Goal: Task Accomplishment & Management: Manage account settings

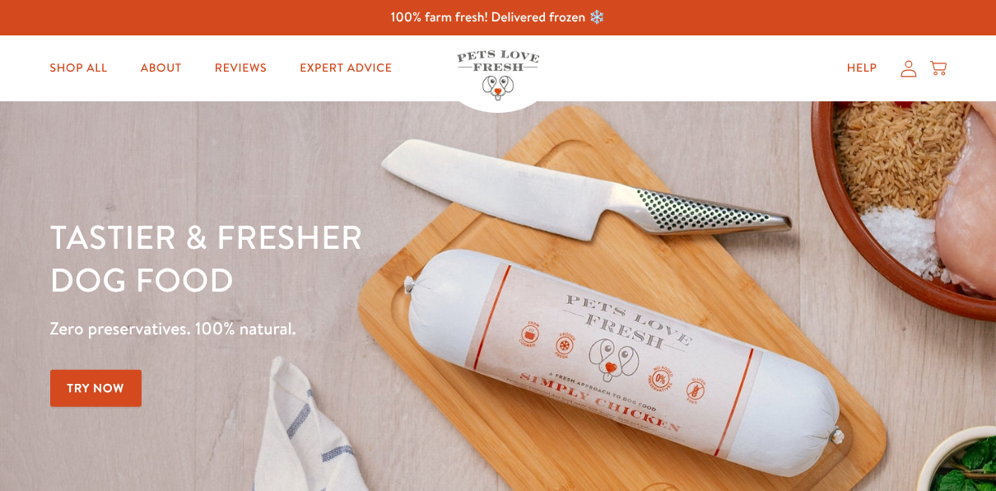
click at [910, 66] on icon at bounding box center [909, 68] width 16 height 16
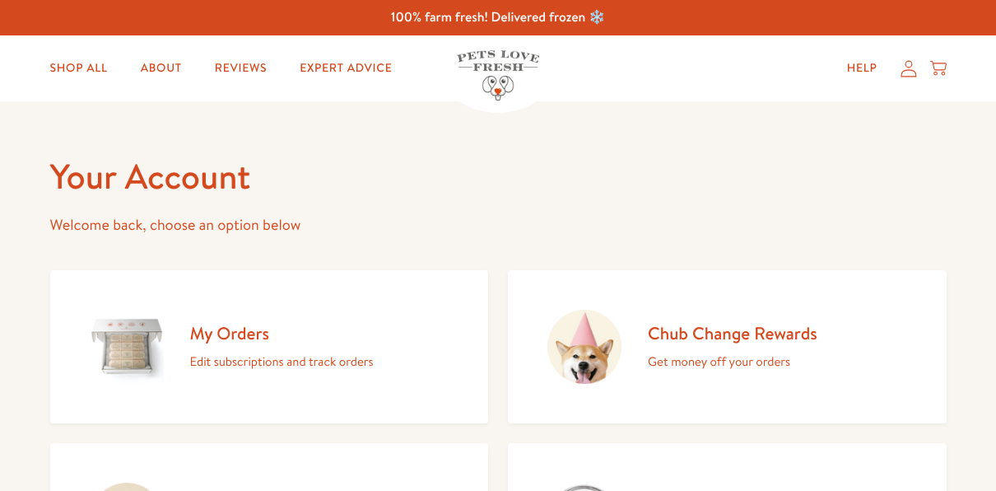
click at [243, 347] on div "My Orders Edit subscriptions and track orders" at bounding box center [282, 347] width 184 height 50
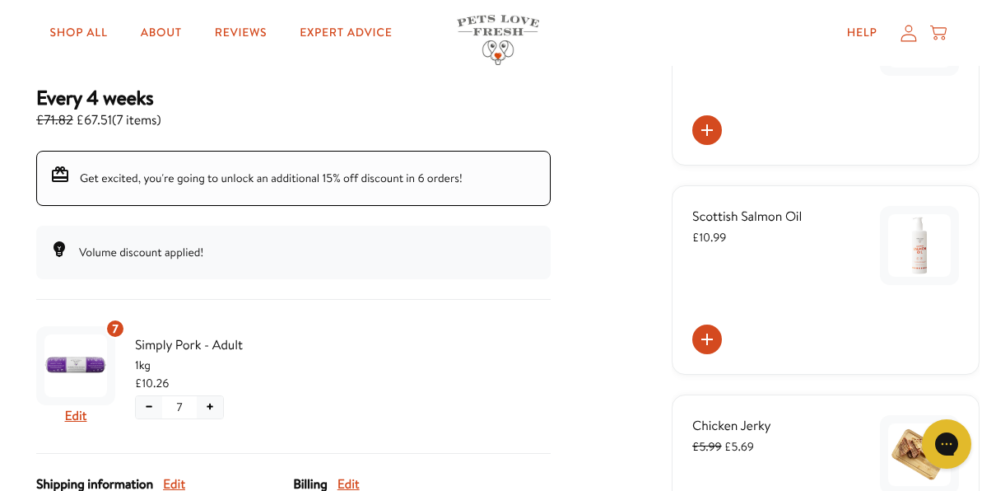
scroll to position [329, 0]
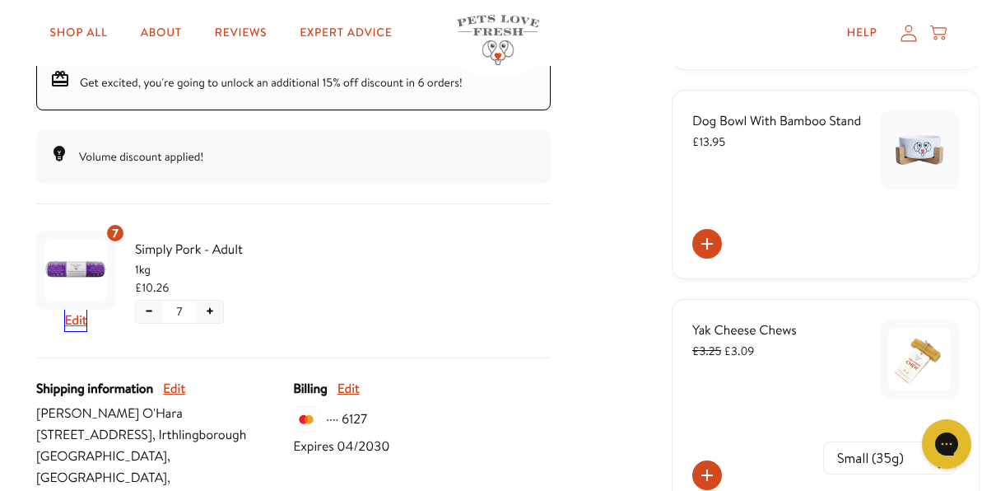
click at [72, 319] on button "Edit" at bounding box center [76, 320] width 22 height 21
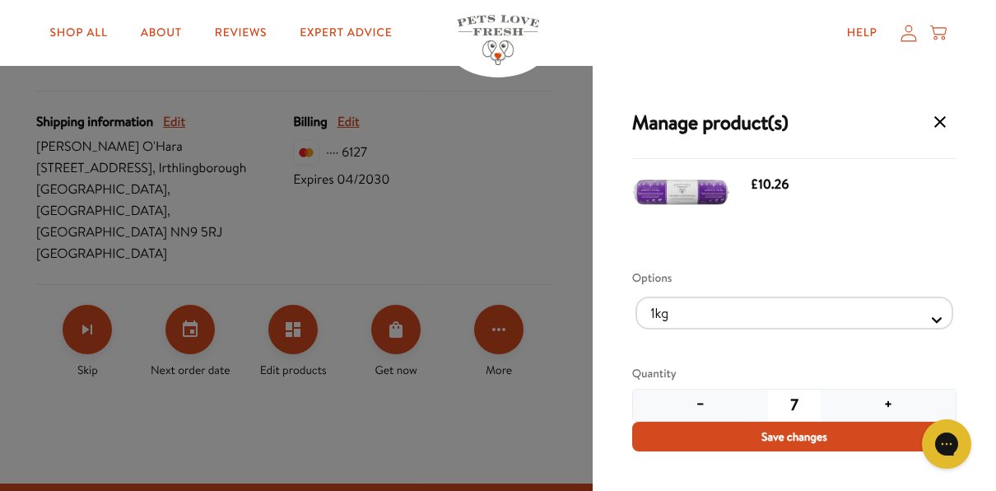
scroll to position [659, 0]
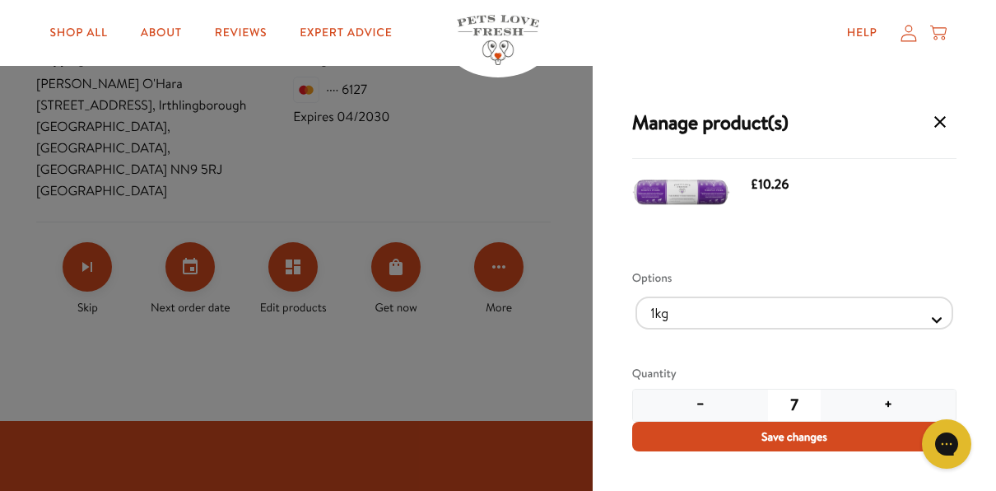
click at [693, 405] on button "−" at bounding box center [700, 404] width 135 height 31
click at [693, 404] on button "−" at bounding box center [700, 404] width 135 height 31
click at [939, 121] on icon "Manage products for subscription" at bounding box center [940, 122] width 12 height 12
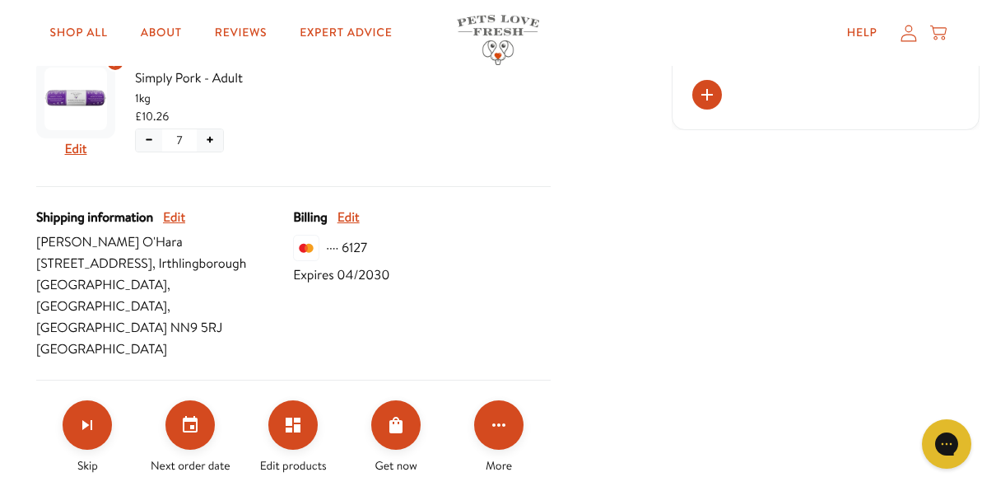
scroll to position [494, 0]
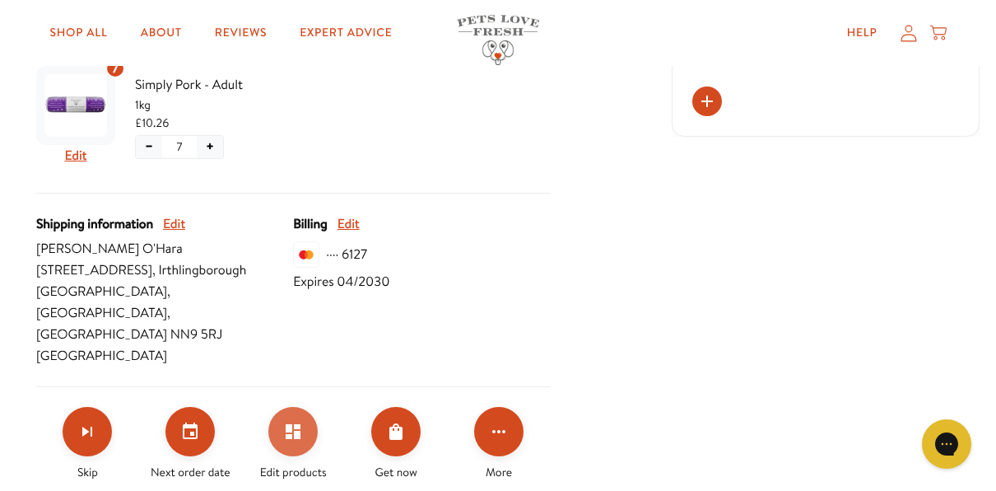
click at [294, 424] on icon "Edit products" at bounding box center [293, 431] width 15 height 15
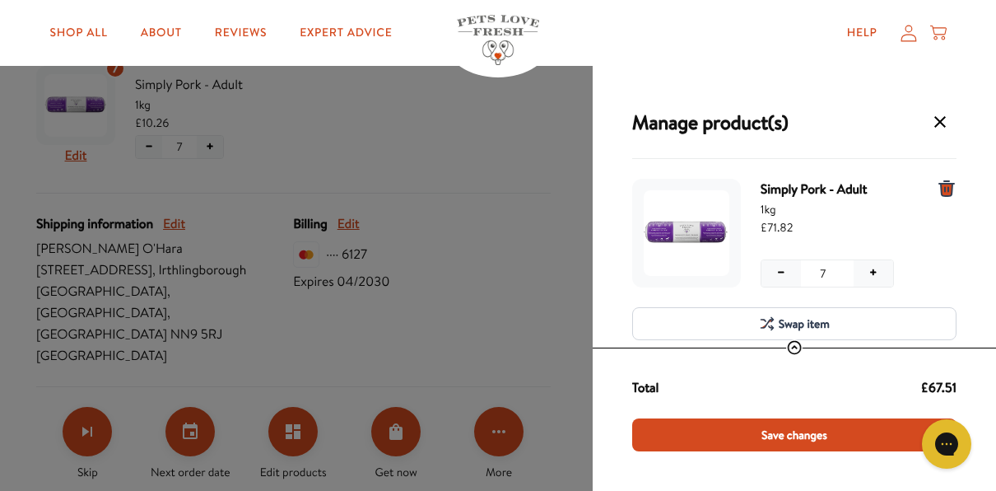
click at [782, 319] on span "Swap item" at bounding box center [804, 323] width 51 height 18
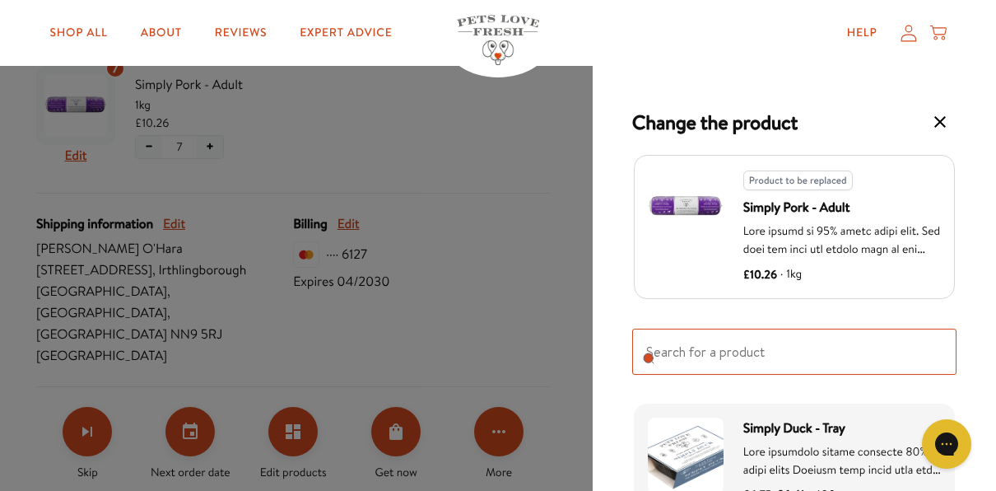
click at [687, 358] on input "Search for replacement products" at bounding box center [794, 351] width 324 height 46
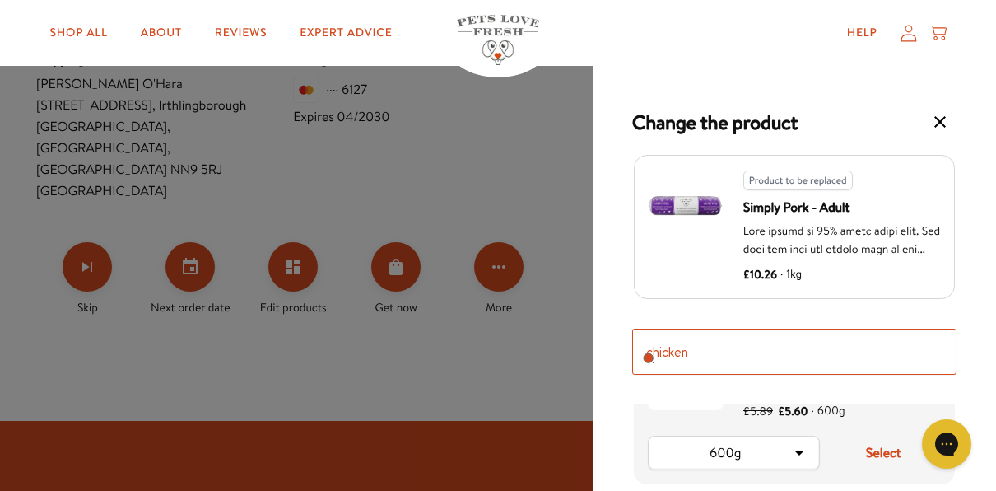
scroll to position [412, 0]
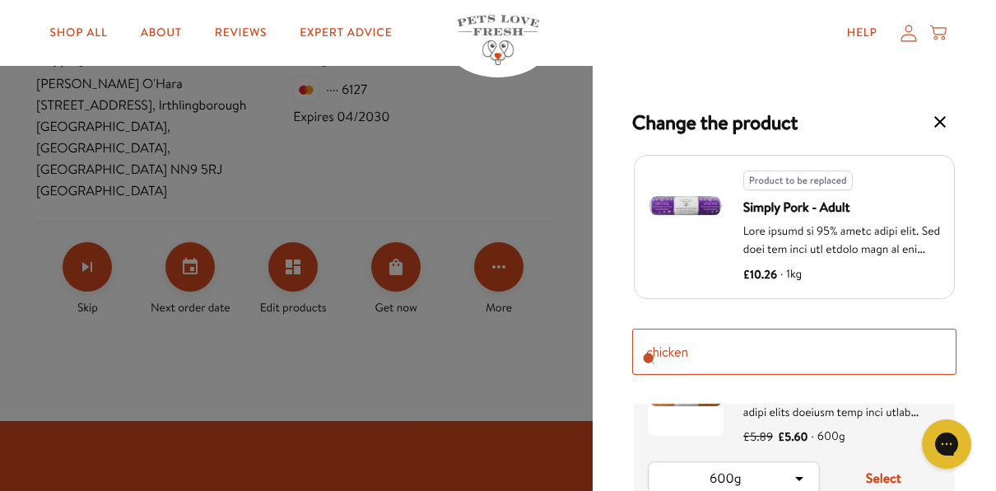
type input "chicken"
click at [801, 472] on icon "Product option: Simply Chicken - Adult" at bounding box center [799, 478] width 20 height 20
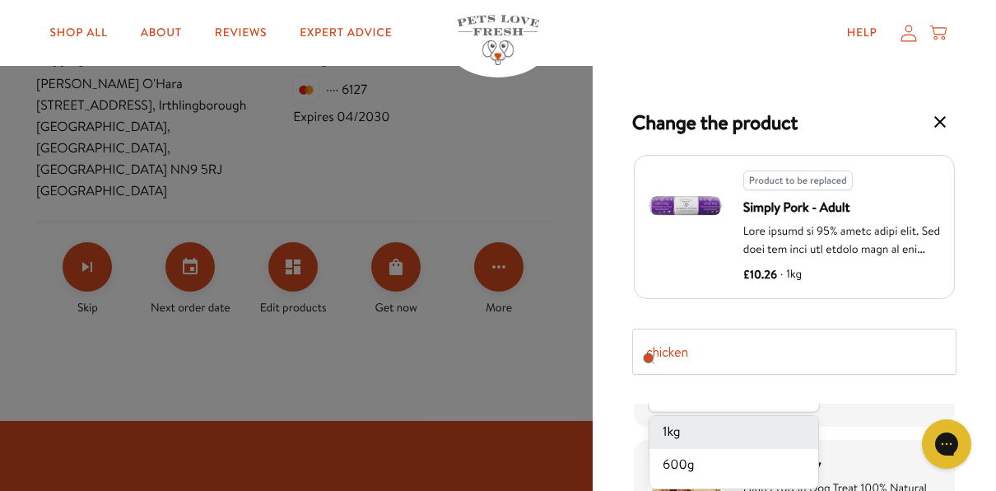
click at [705, 423] on li "1kg" at bounding box center [733, 432] width 169 height 33
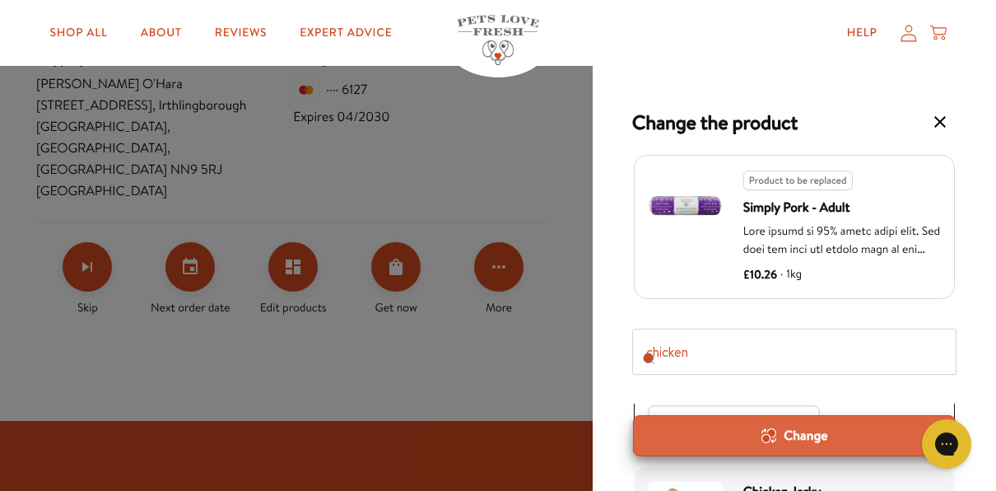
click at [803, 432] on div "Change" at bounding box center [794, 435] width 295 height 18
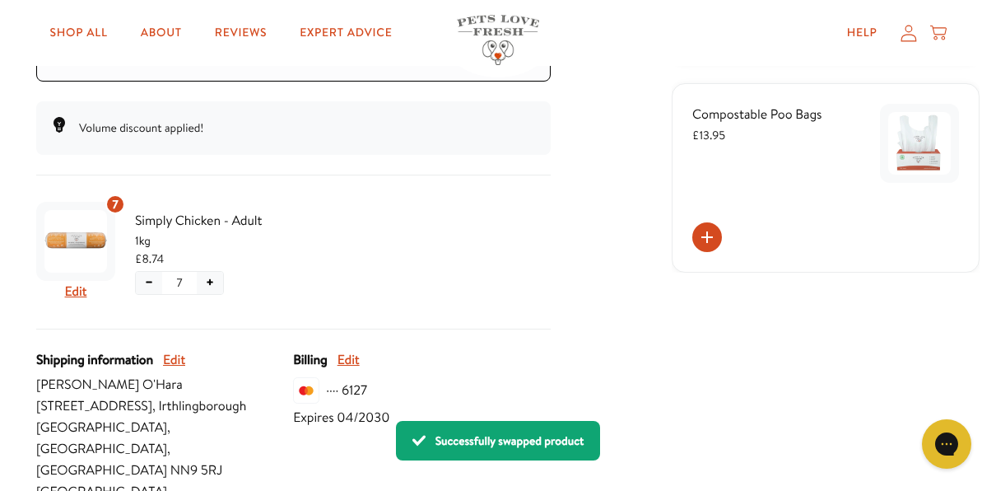
scroll to position [329, 0]
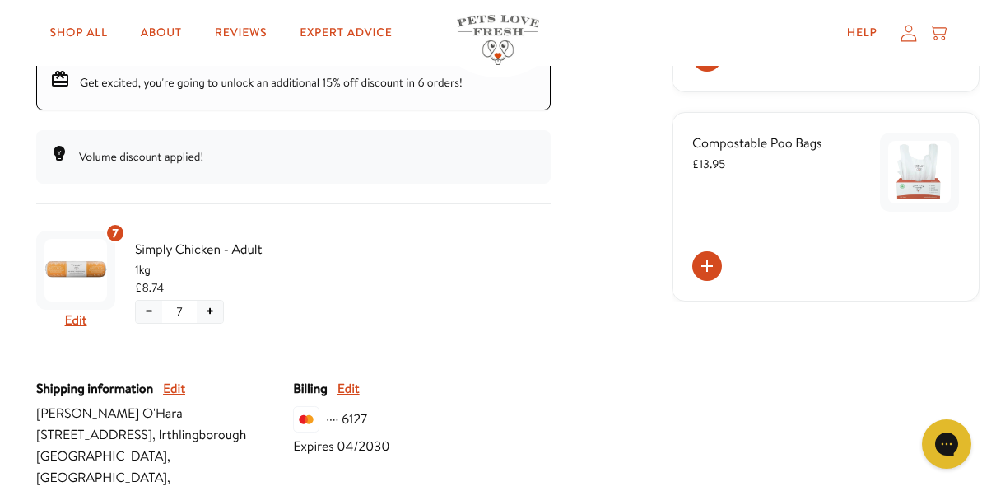
click at [149, 311] on button "−" at bounding box center [149, 311] width 26 height 22
click at [149, 310] on button "−" at bounding box center [149, 311] width 26 height 22
click at [149, 308] on button "−" at bounding box center [149, 311] width 26 height 22
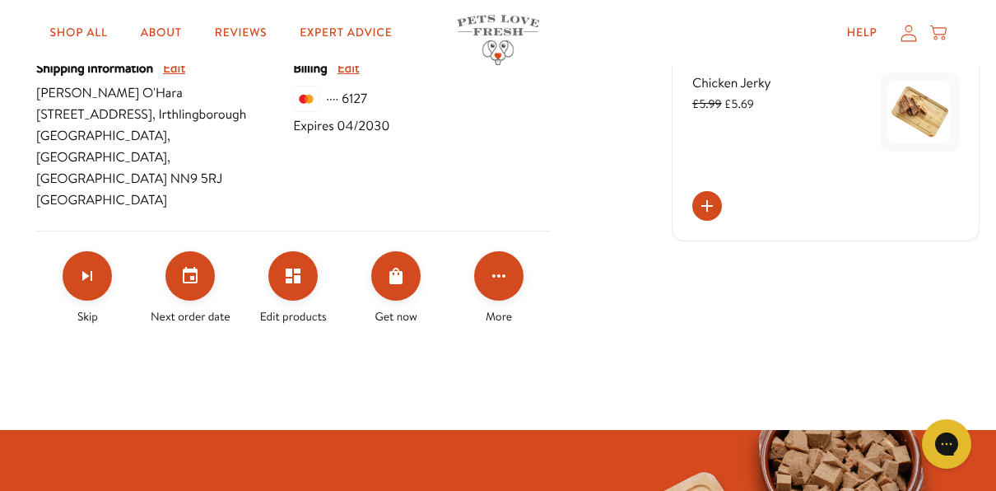
scroll to position [247, 0]
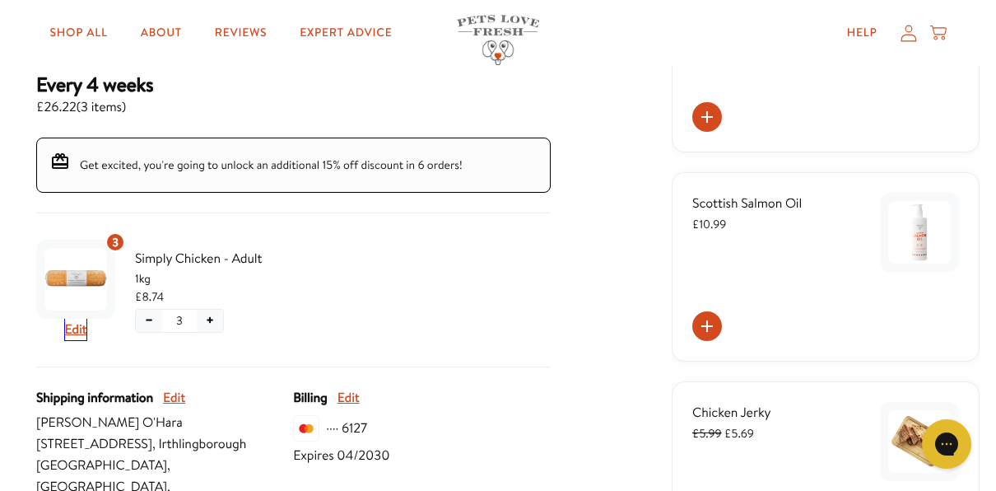
click at [72, 326] on button "Edit" at bounding box center [76, 329] width 22 height 21
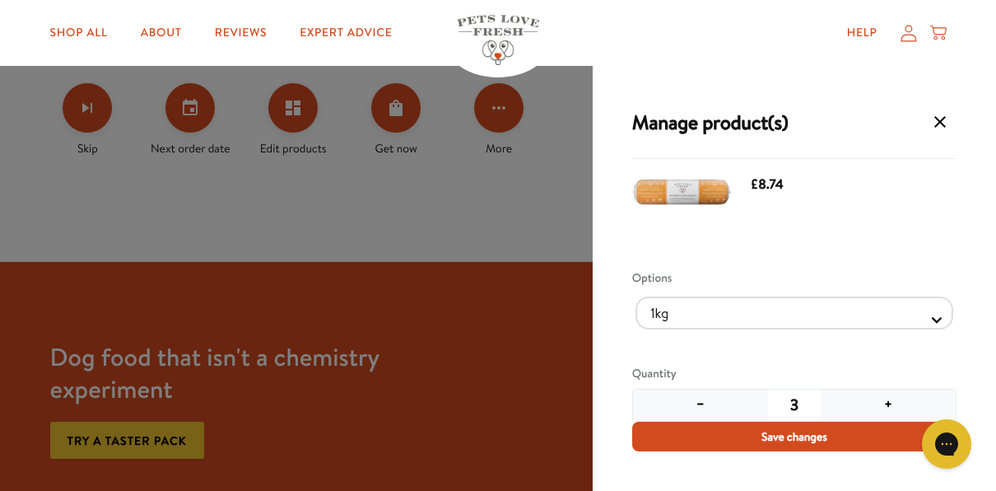
scroll to position [823, 0]
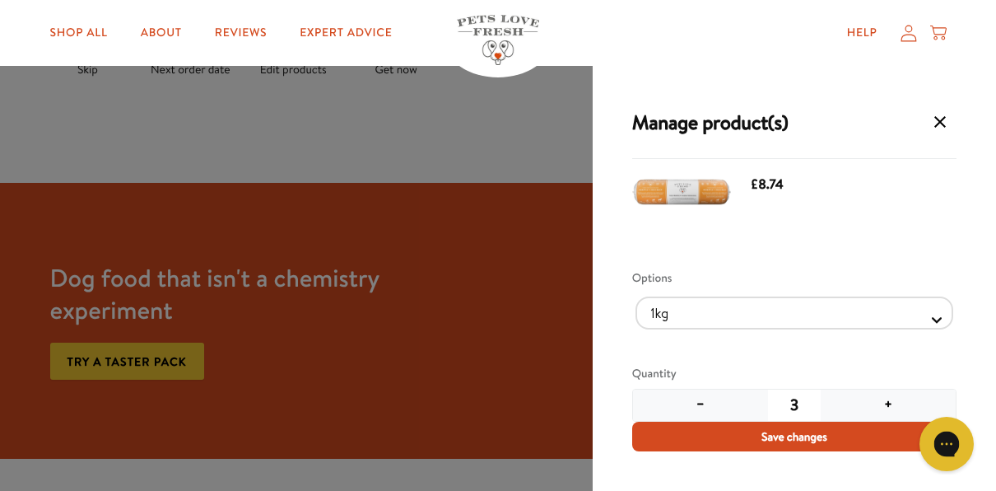
click at [946, 443] on icon "Open gorgias live chat" at bounding box center [946, 443] width 17 height 17
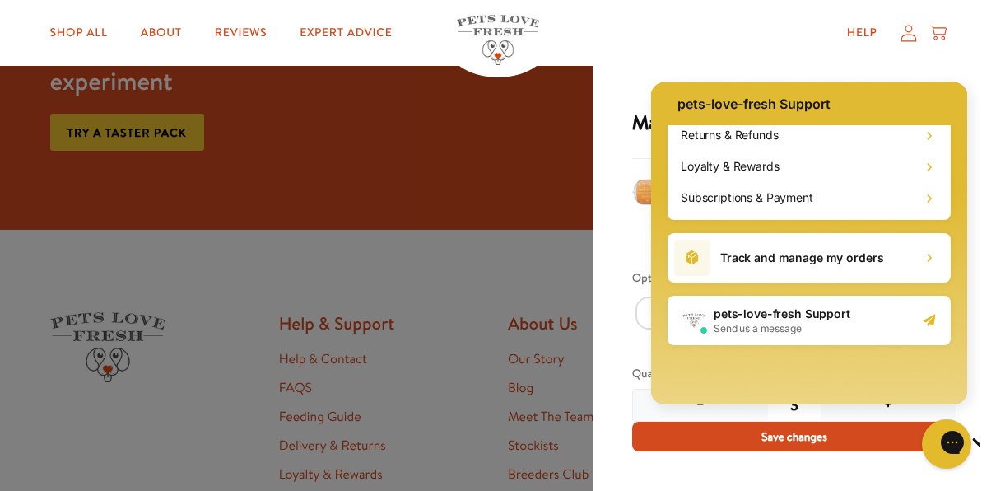
scroll to position [1152, 0]
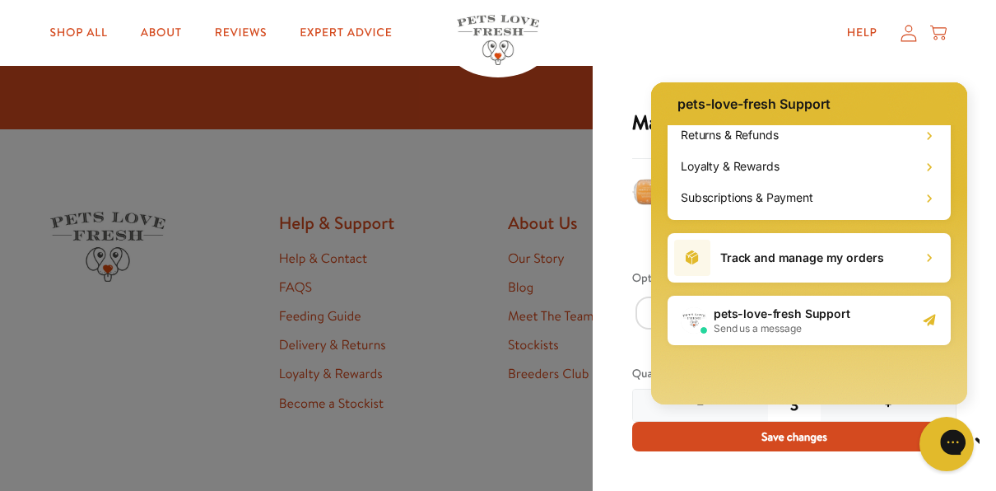
click at [995, 438] on icon "Close gorgias live chat" at bounding box center [1011, 441] width 17 height 17
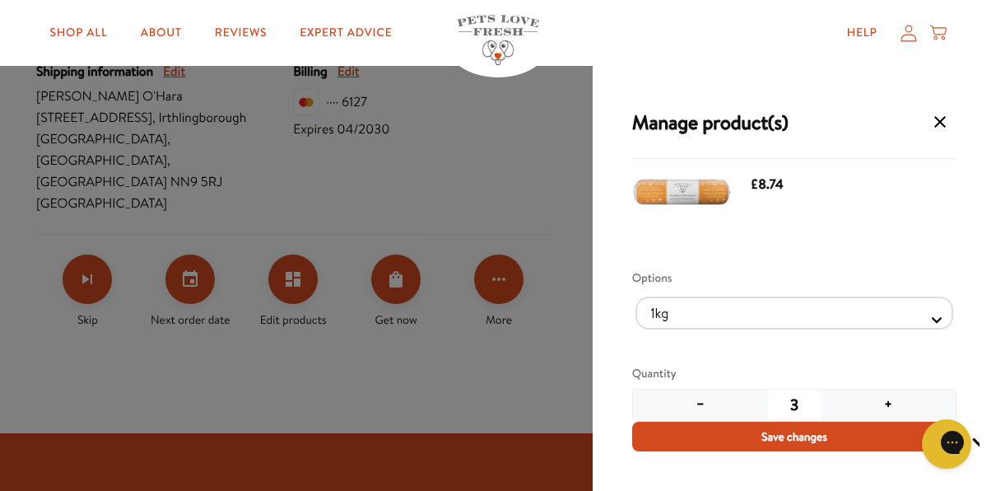
scroll to position [576, 0]
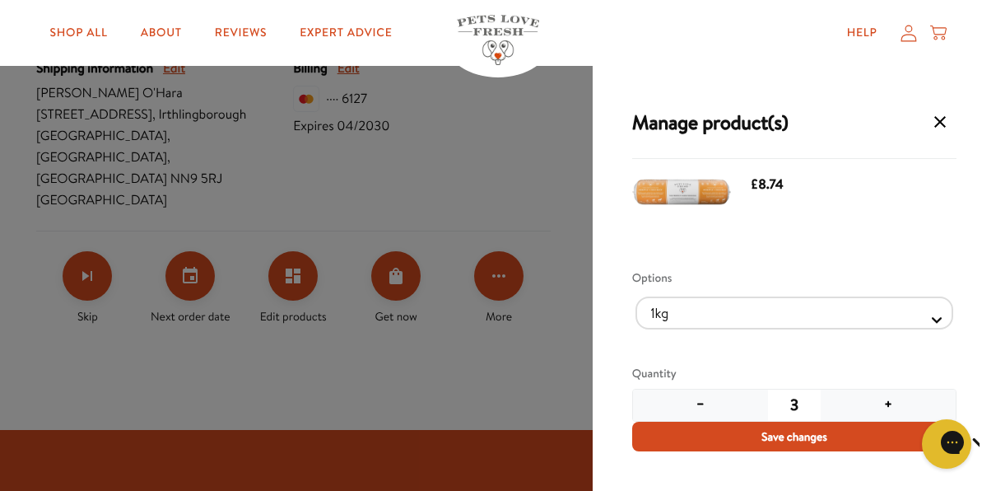
click at [292, 254] on div "Manage product(s) Simply Chicken - Adult £8.74 Options 1kg 600g Quantity − 3 + …" at bounding box center [498, 245] width 996 height 491
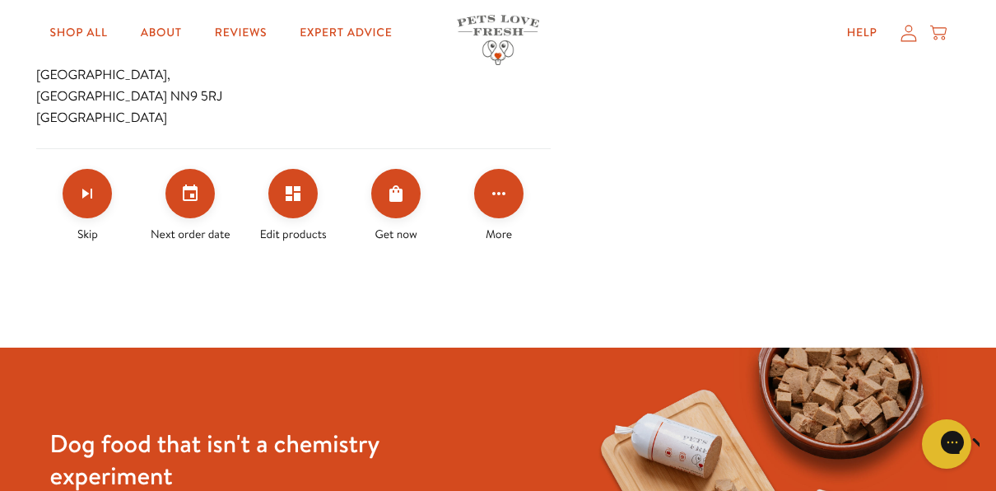
scroll to position [666, 0]
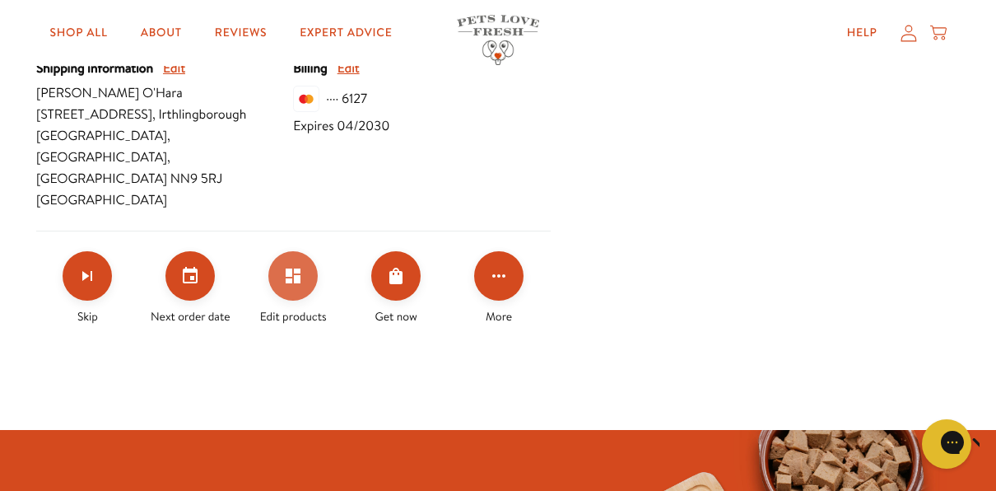
click at [291, 268] on icon "Edit products" at bounding box center [293, 275] width 15 height 15
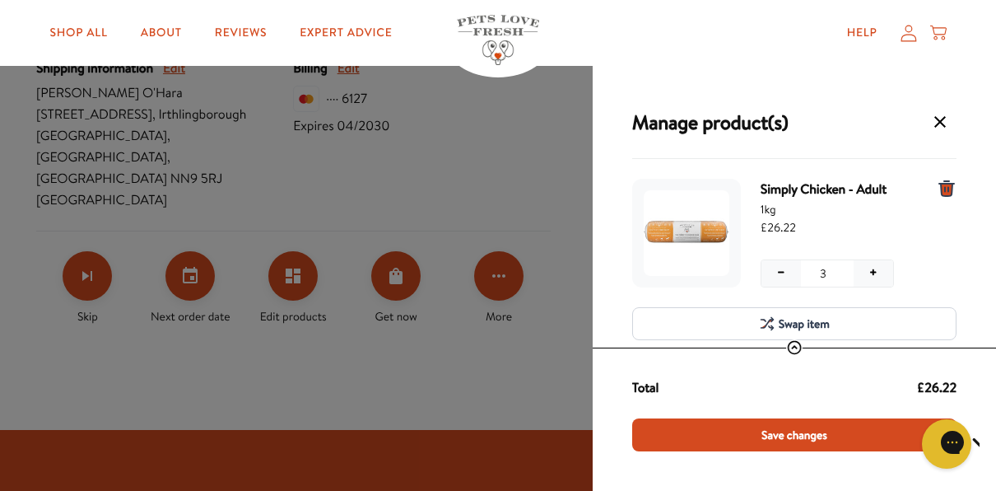
click at [781, 328] on span "Swap item" at bounding box center [804, 323] width 51 height 18
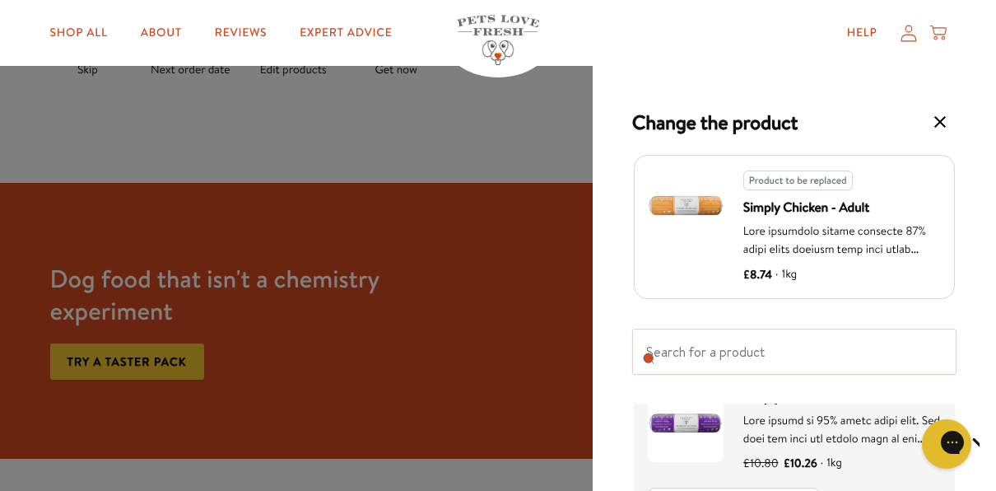
scroll to position [412, 0]
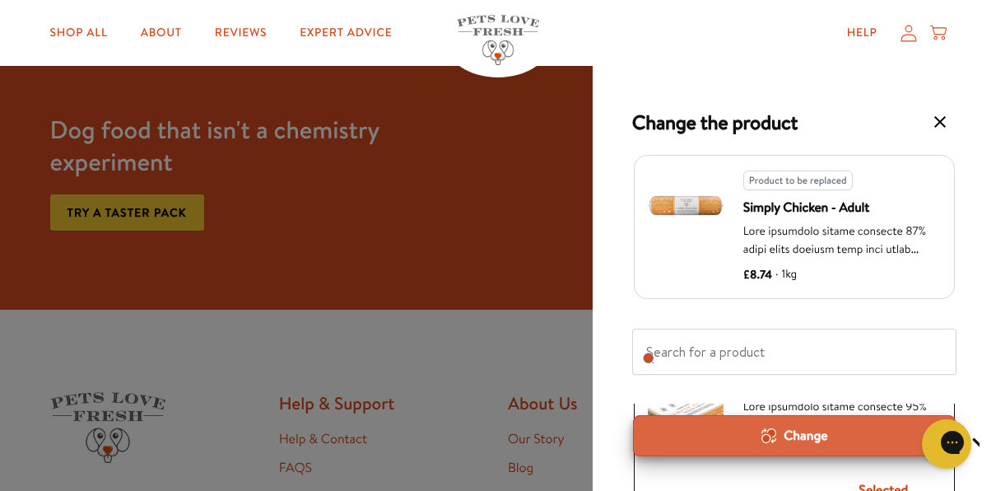
scroll to position [1078, 0]
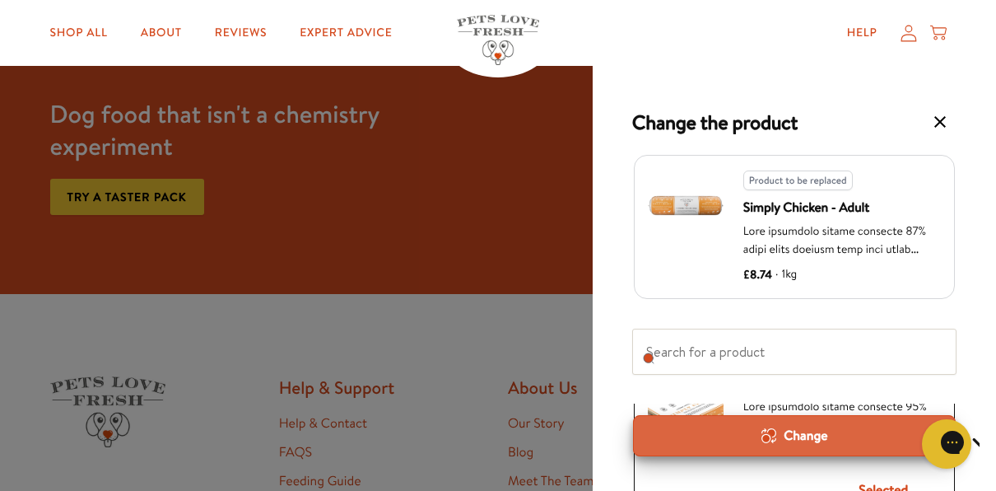
click at [786, 425] on button "Change" at bounding box center [794, 435] width 323 height 41
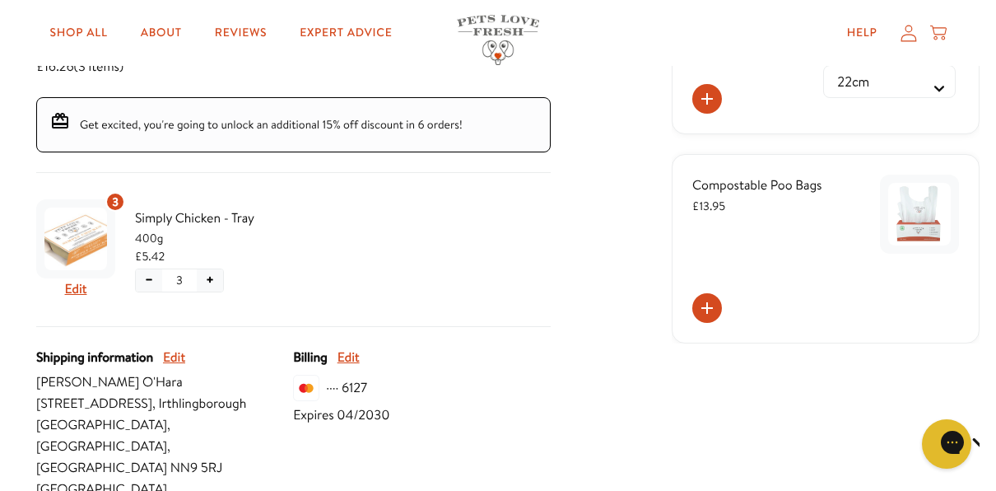
scroll to position [199, 0]
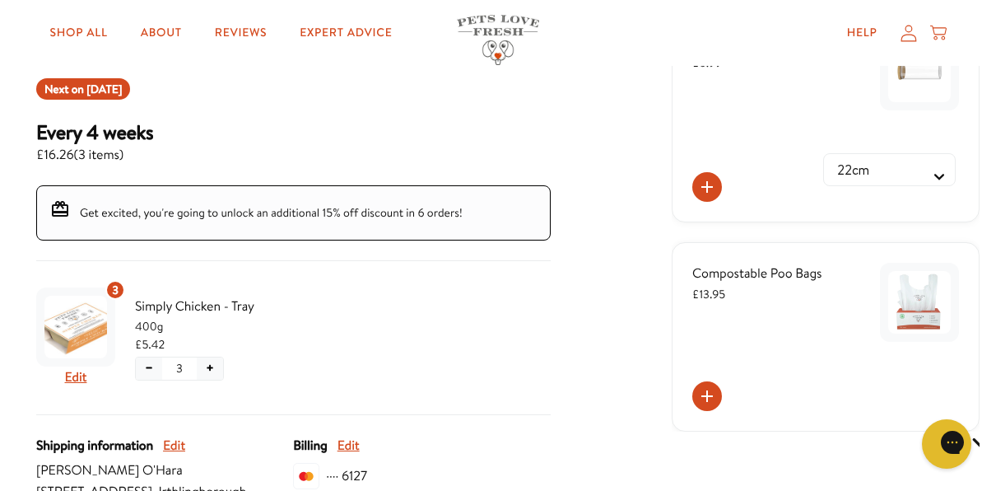
click at [150, 371] on button "−" at bounding box center [149, 368] width 26 height 22
click at [150, 370] on button "−" at bounding box center [149, 368] width 26 height 22
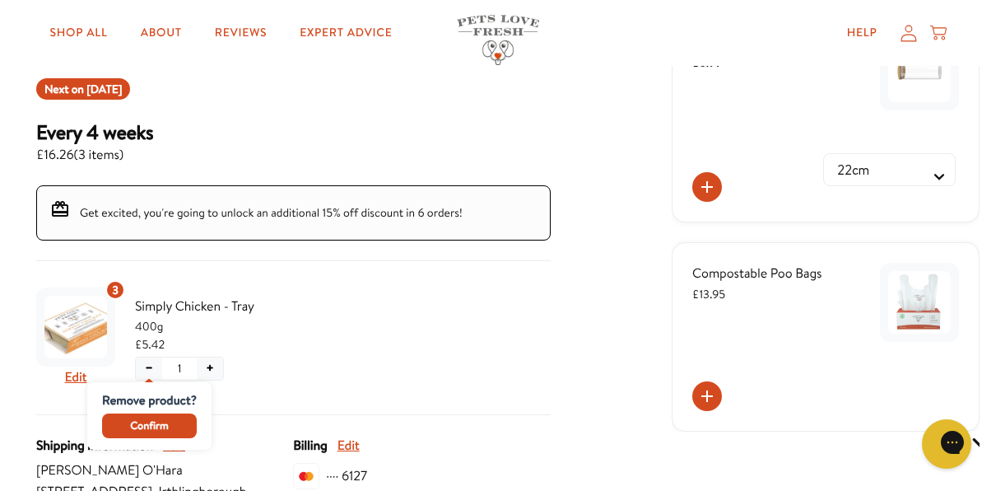
click at [150, 370] on button "−" at bounding box center [149, 368] width 26 height 22
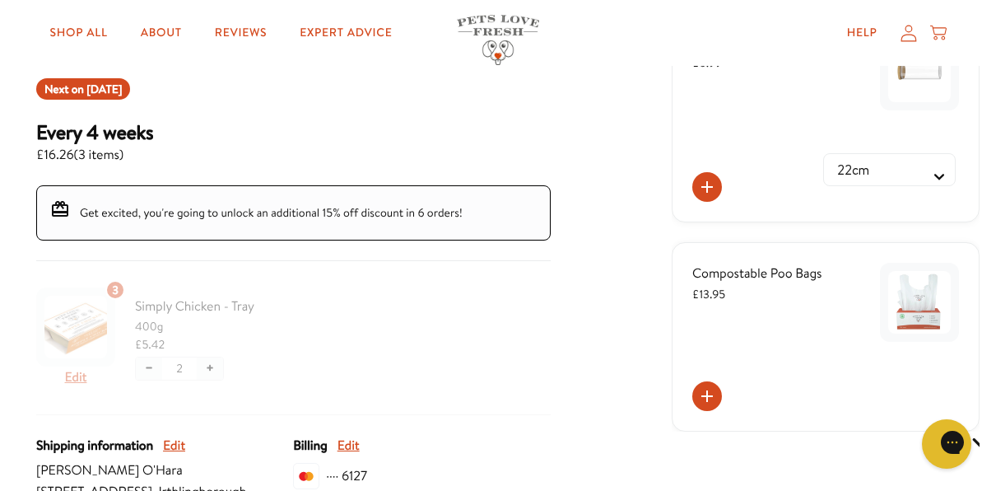
click at [147, 361] on div at bounding box center [293, 348] width 514 height 134
click at [151, 369] on div at bounding box center [293, 348] width 514 height 134
click at [147, 369] on div at bounding box center [293, 348] width 514 height 134
click at [147, 364] on div at bounding box center [293, 348] width 514 height 134
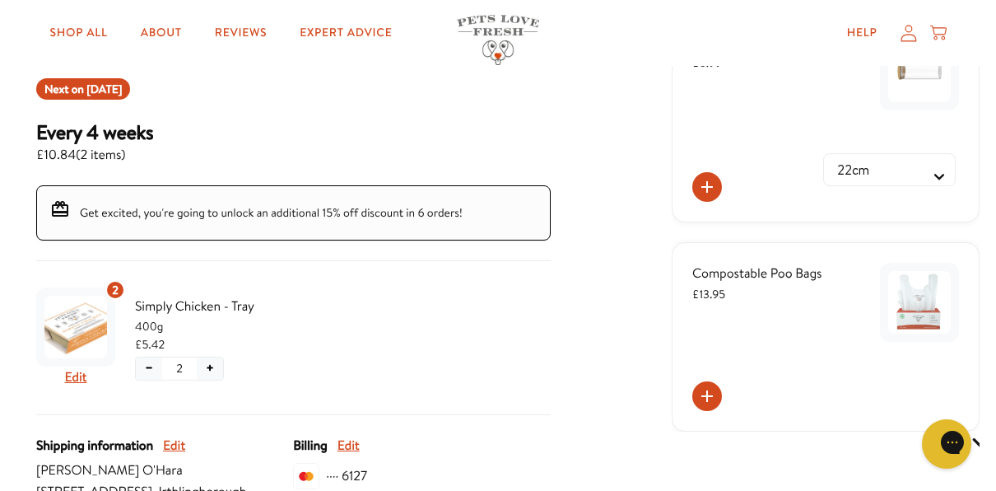
click at [152, 365] on button "−" at bounding box center [149, 368] width 26 height 22
click at [146, 365] on div at bounding box center [293, 348] width 514 height 134
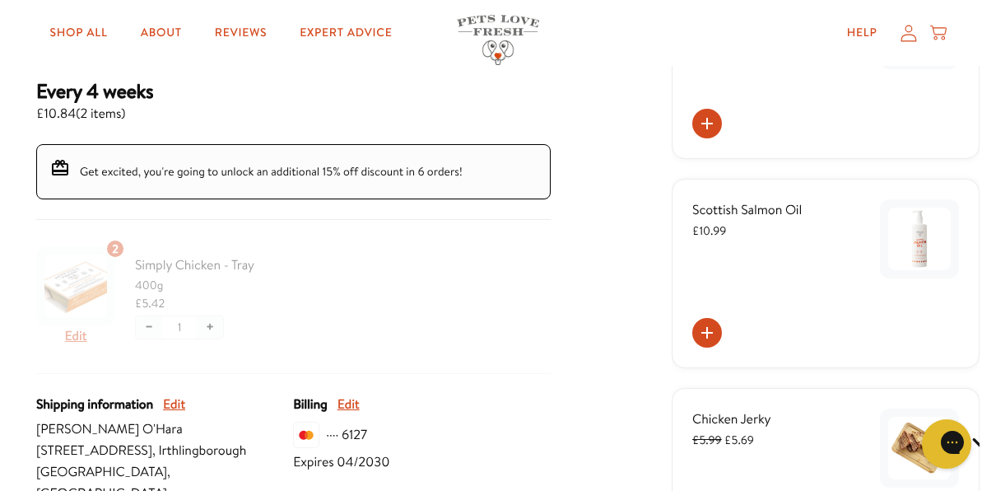
scroll to position [247, 0]
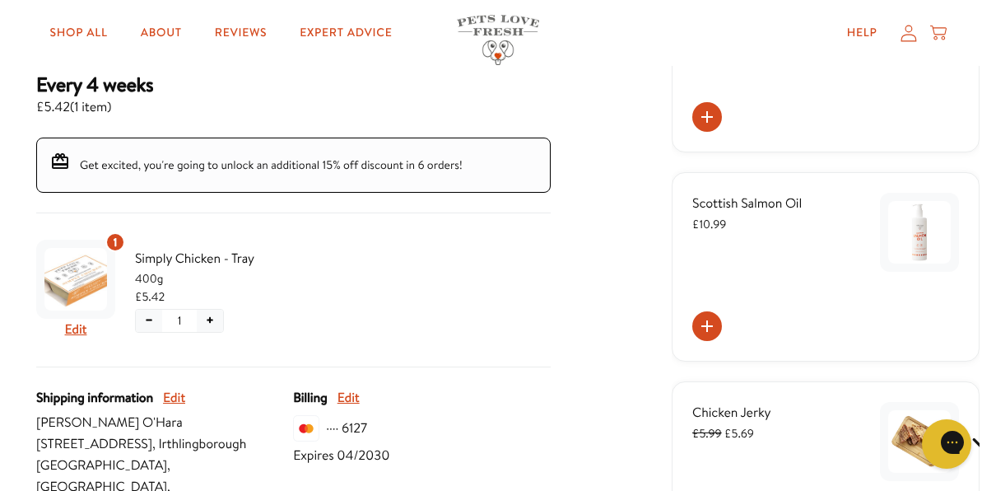
click at [147, 316] on button "−" at bounding box center [149, 321] width 26 height 22
click at [139, 374] on span "Confirm" at bounding box center [149, 378] width 38 height 18
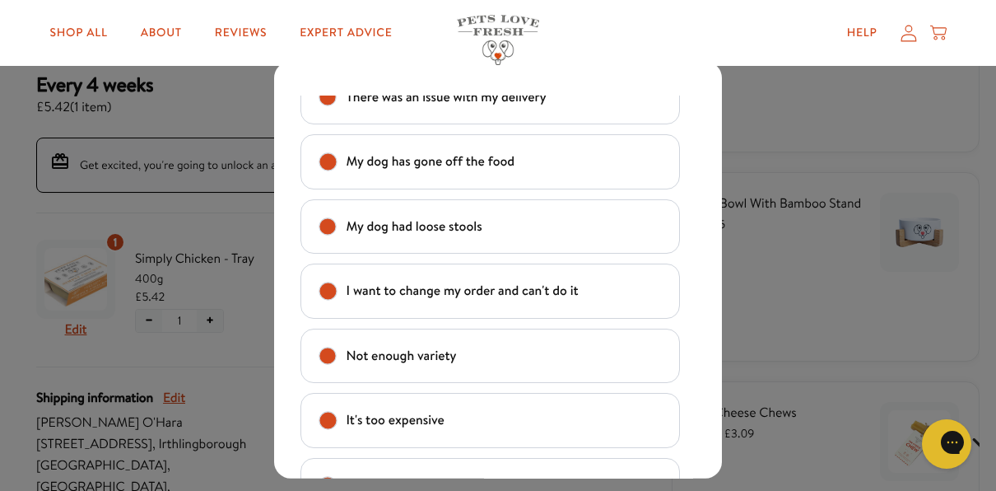
scroll to position [165, 0]
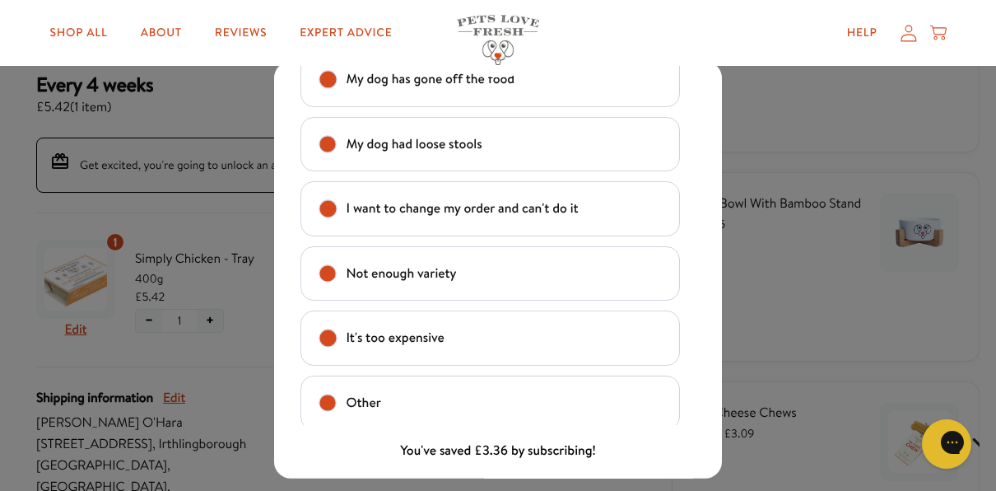
click at [475, 199] on text "I want to change my order and can't do it" at bounding box center [463, 209] width 232 height 22
checkbox input "true"
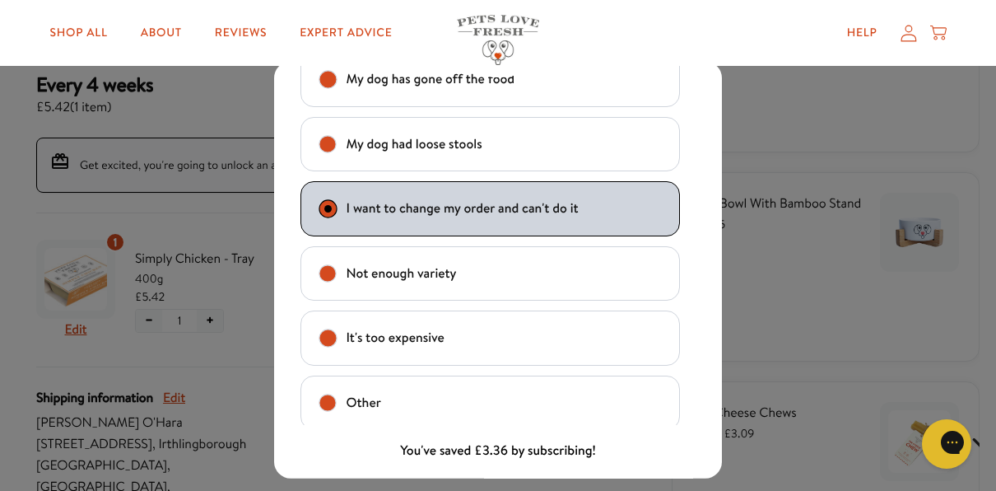
scroll to position [226, 0]
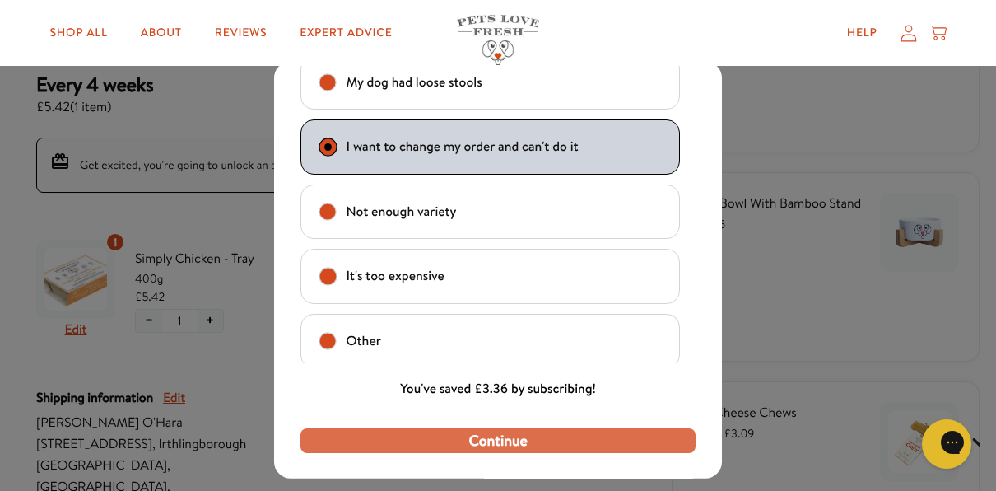
click at [498, 438] on span "Continue" at bounding box center [497, 440] width 58 height 18
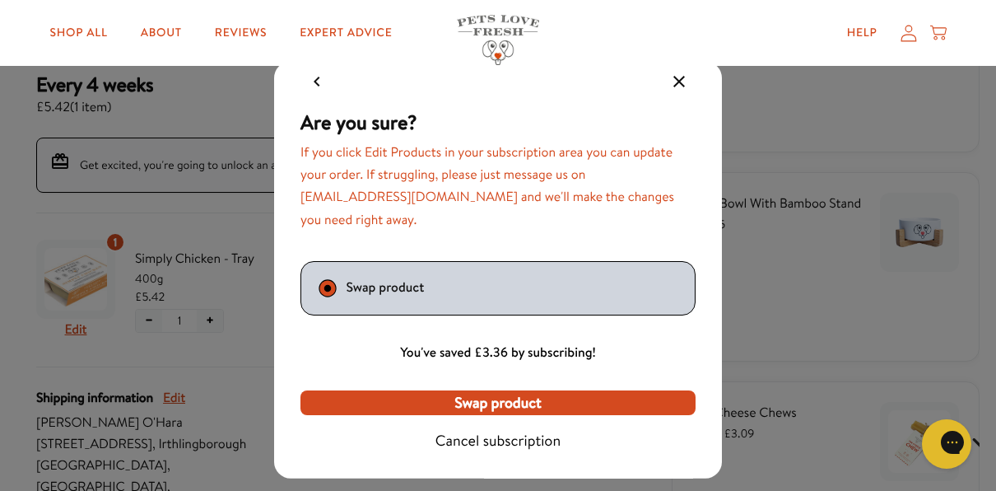
scroll to position [21, 0]
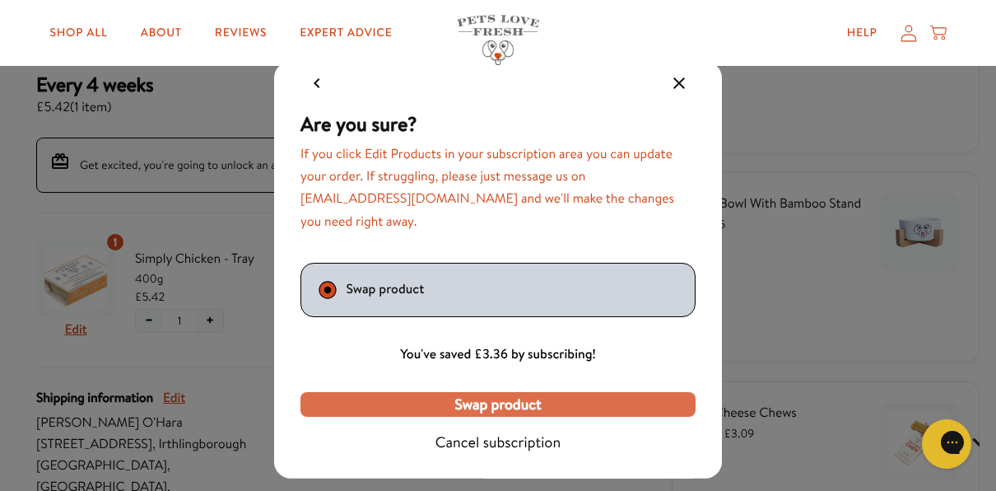
click at [493, 397] on span "Swap product" at bounding box center [497, 404] width 86 height 18
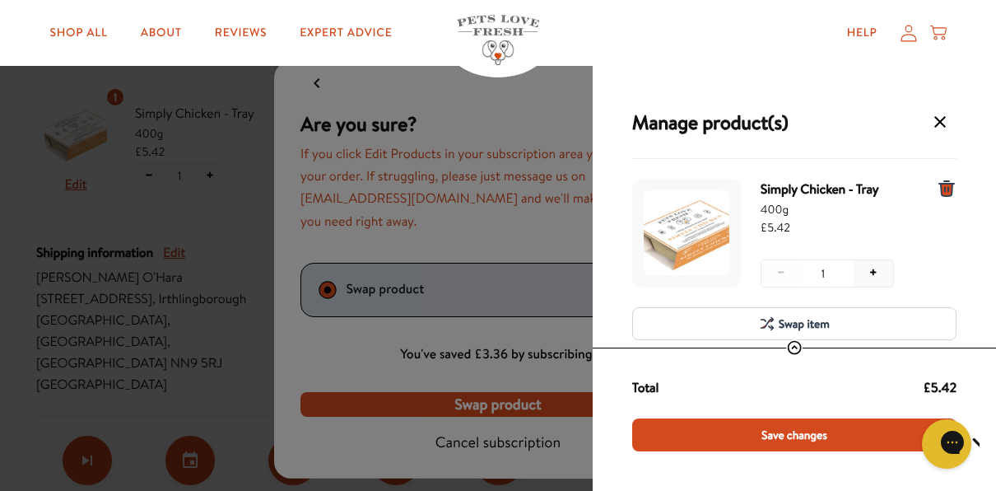
scroll to position [0, 0]
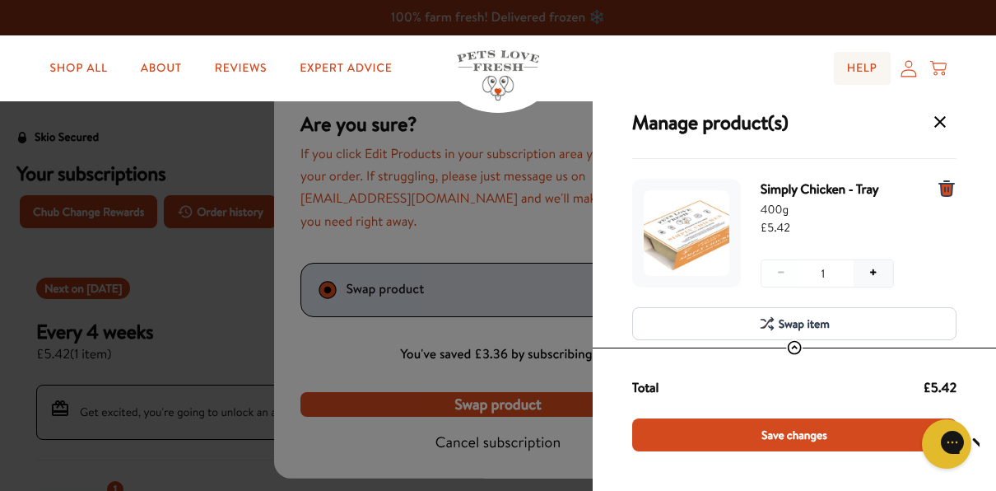
click at [859, 74] on link "Help" at bounding box center [862, 68] width 57 height 33
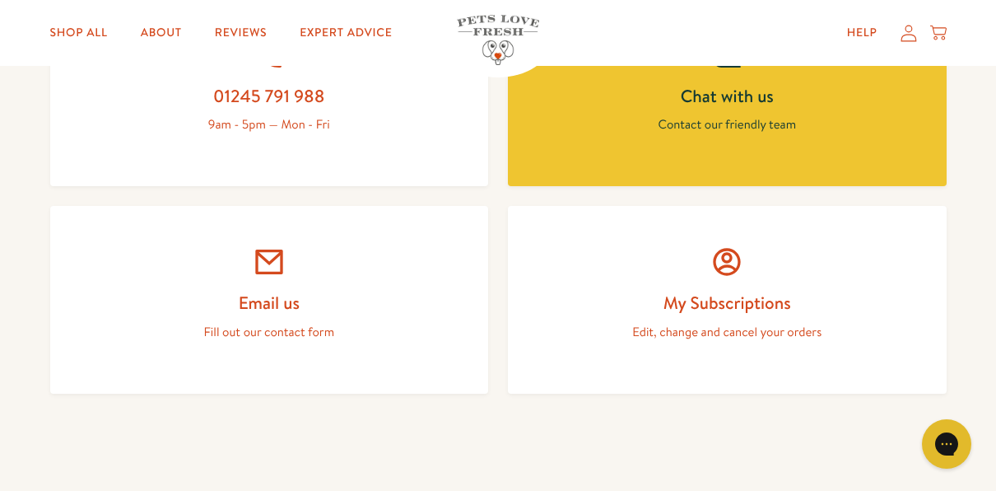
scroll to position [823, 0]
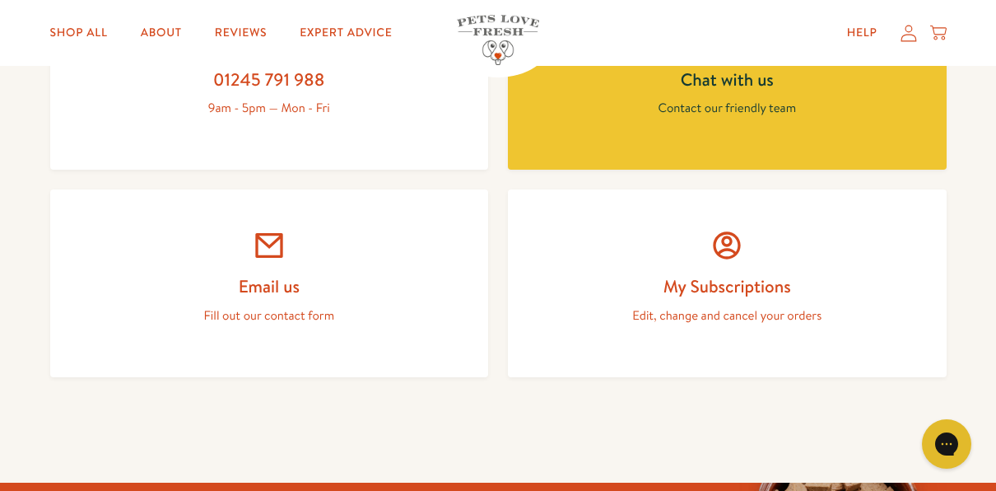
click at [714, 263] on link "My Subscriptions Edit, change and cancel your orders" at bounding box center [727, 283] width 439 height 188
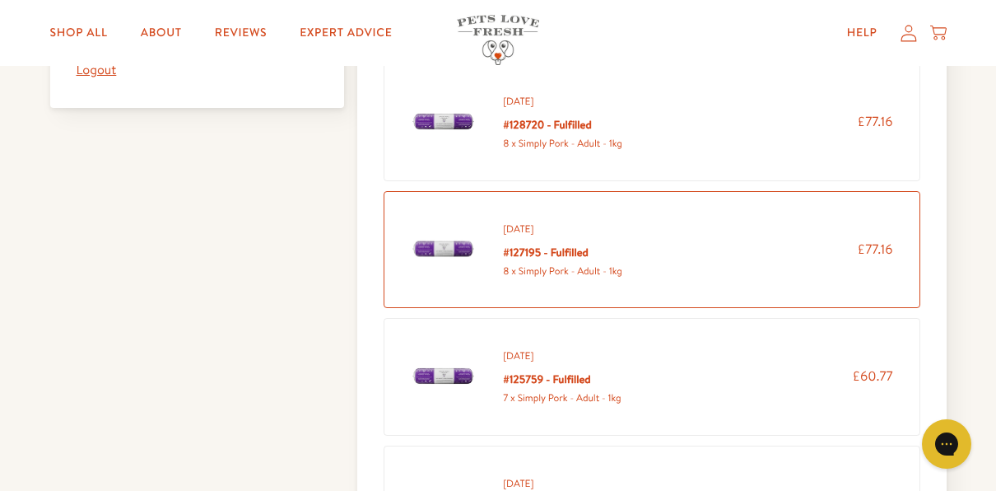
scroll to position [906, 0]
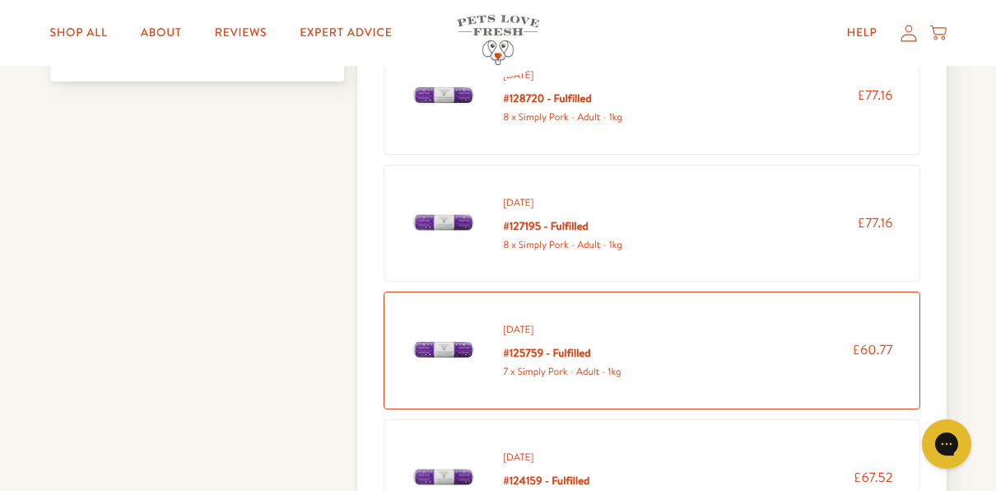
click at [536, 347] on h5 "#125759 - Fulfilled" at bounding box center [562, 353] width 119 height 19
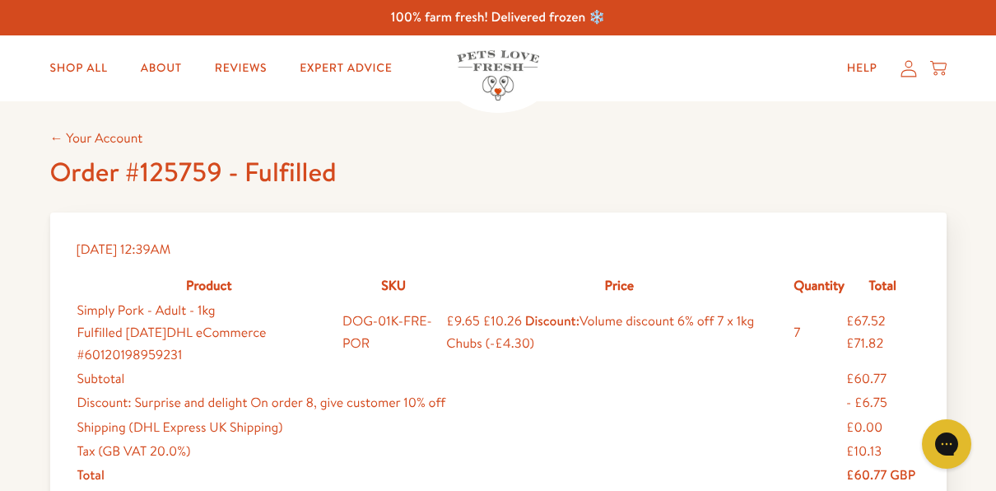
click at [901, 69] on icon at bounding box center [909, 68] width 16 height 17
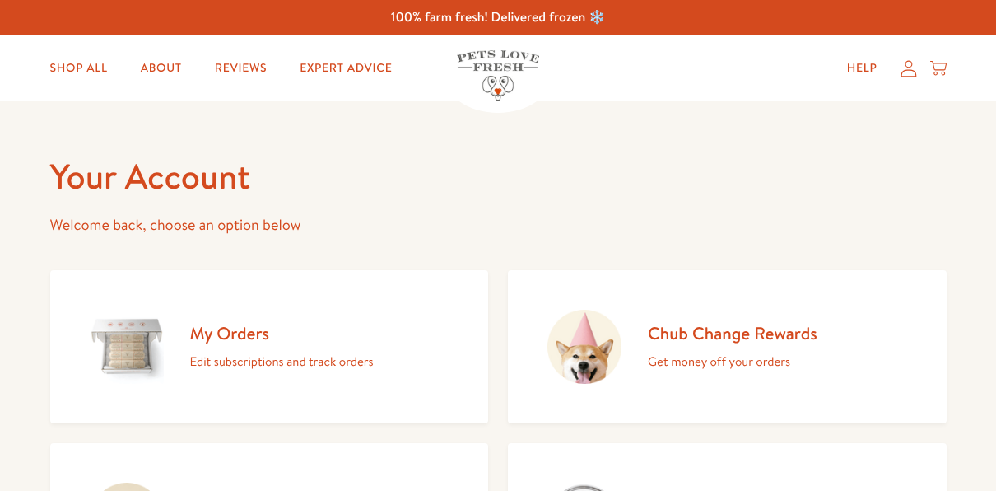
click at [172, 335] on link "My Orders Edit subscriptions and track orders" at bounding box center [269, 346] width 439 height 153
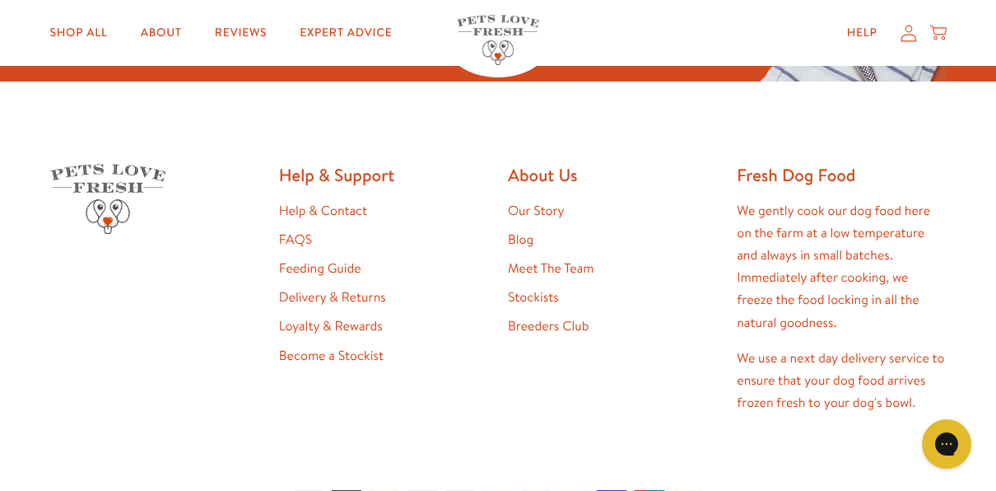
scroll to position [197, 0]
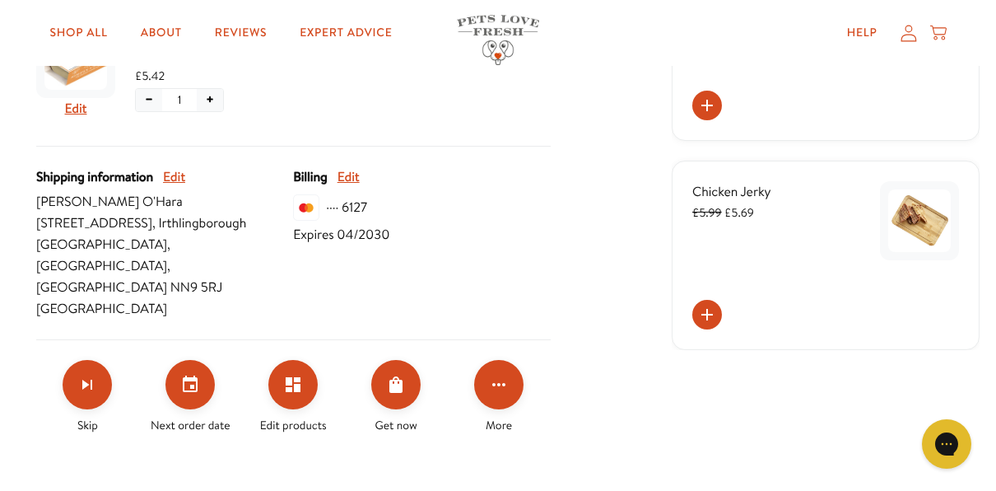
scroll to position [494, 0]
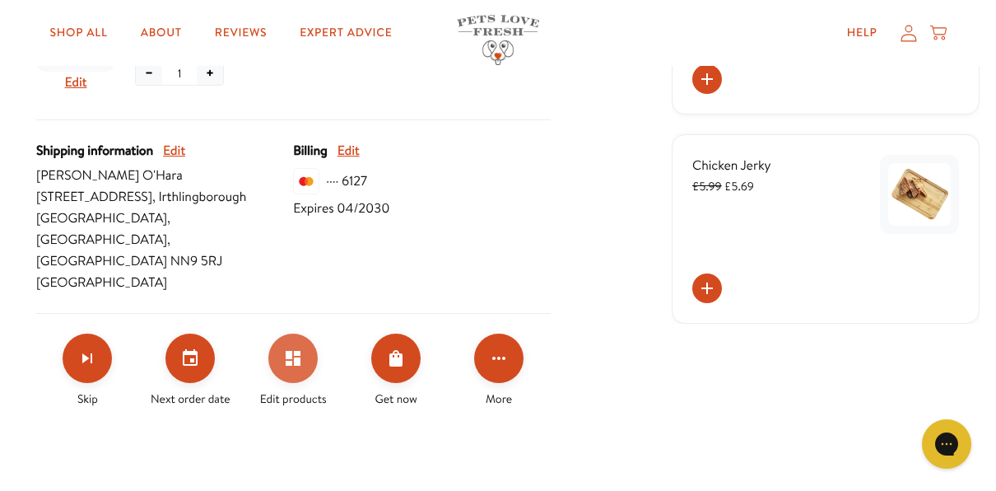
click at [291, 351] on icon "Edit products" at bounding box center [293, 358] width 15 height 15
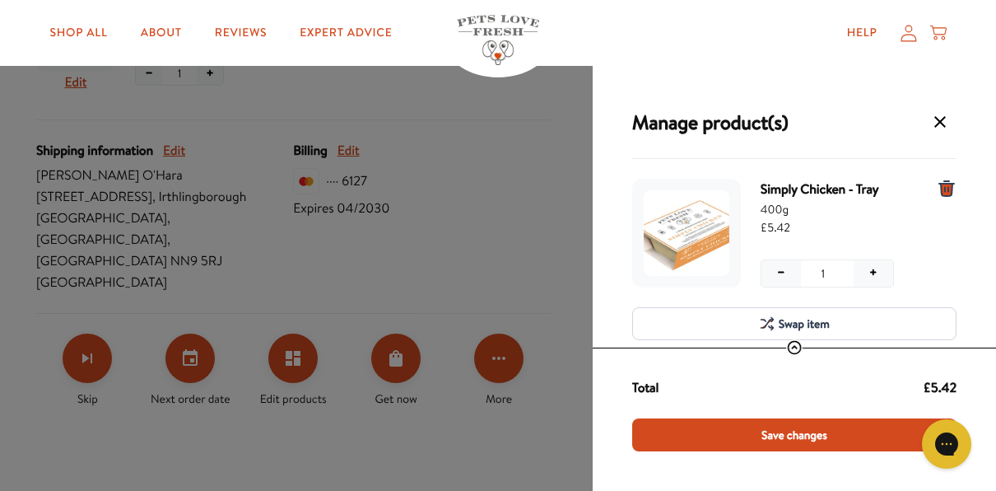
click at [795, 319] on span "Swap item" at bounding box center [804, 323] width 51 height 18
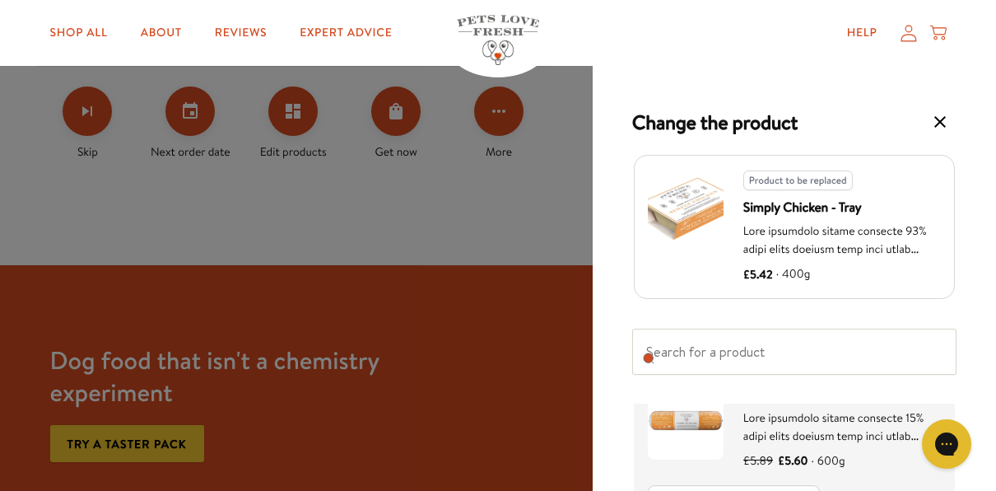
scroll to position [823, 0]
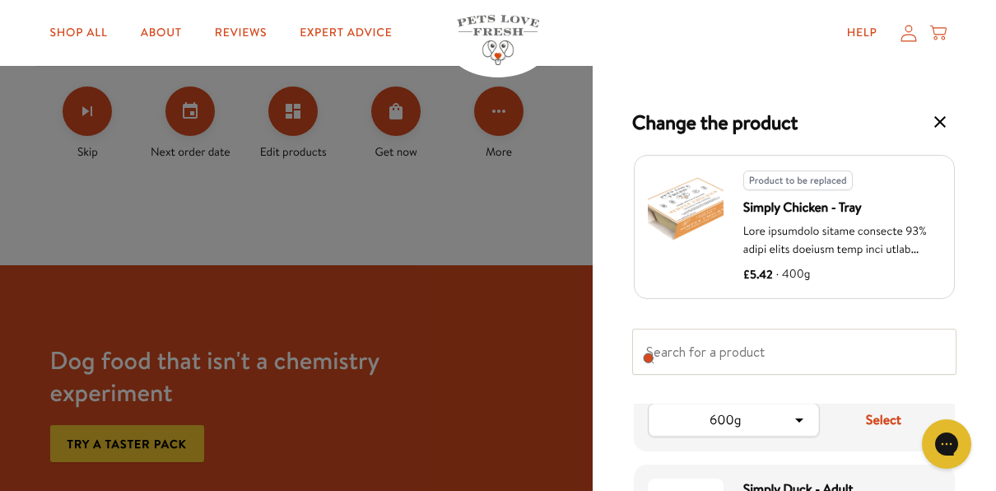
click at [797, 417] on icon "Product option: Simply Chicken - Adult" at bounding box center [799, 420] width 20 height 20
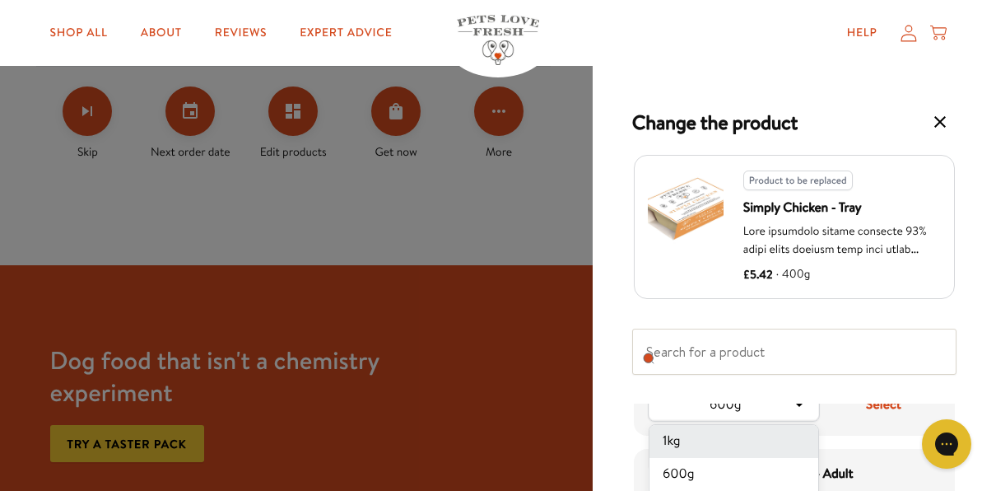
click at [674, 440] on li "1kg" at bounding box center [733, 441] width 169 height 33
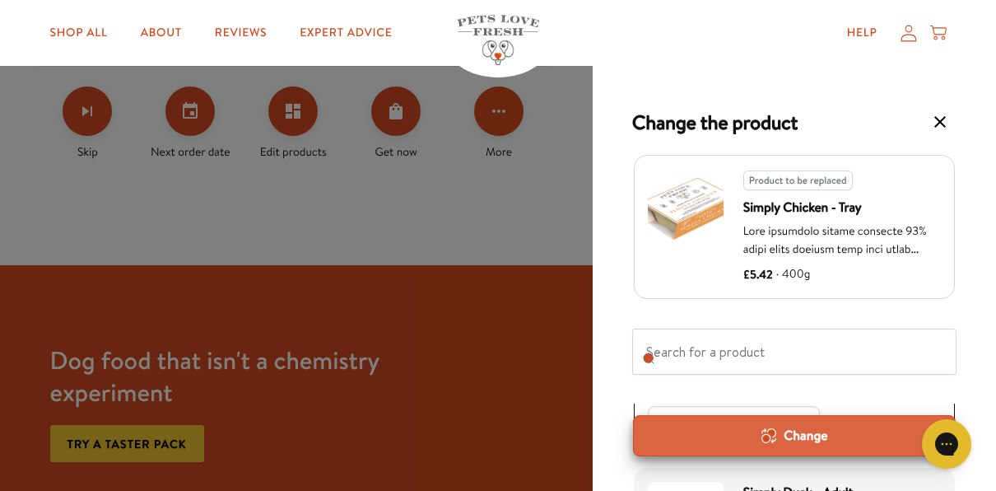
click at [807, 431] on div "Change" at bounding box center [794, 435] width 295 height 18
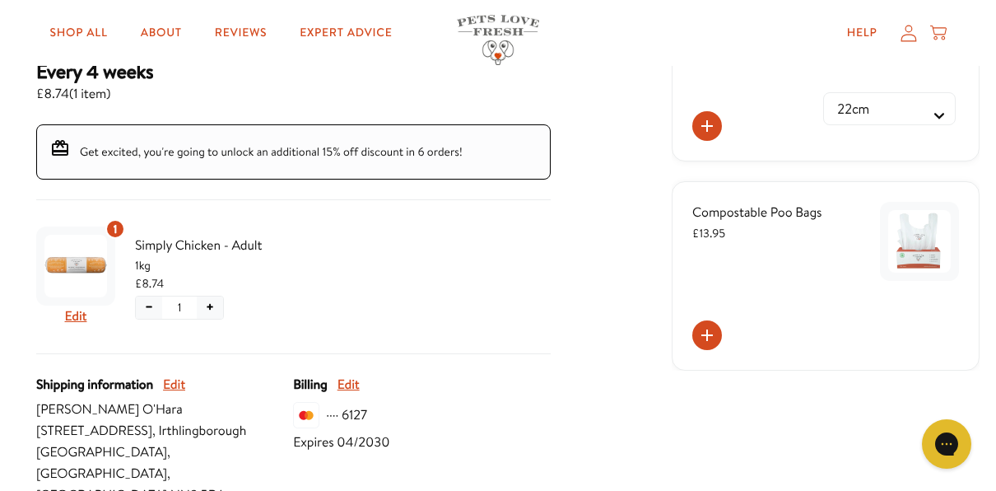
scroll to position [247, 0]
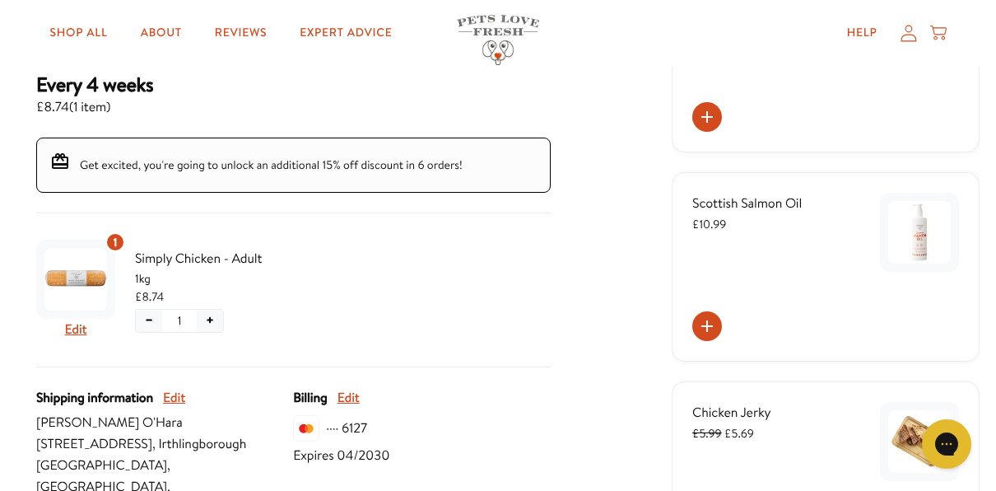
click at [212, 319] on button "+" at bounding box center [210, 321] width 26 height 22
click at [212, 319] on div at bounding box center [293, 300] width 514 height 134
click at [210, 319] on button "+" at bounding box center [210, 321] width 26 height 22
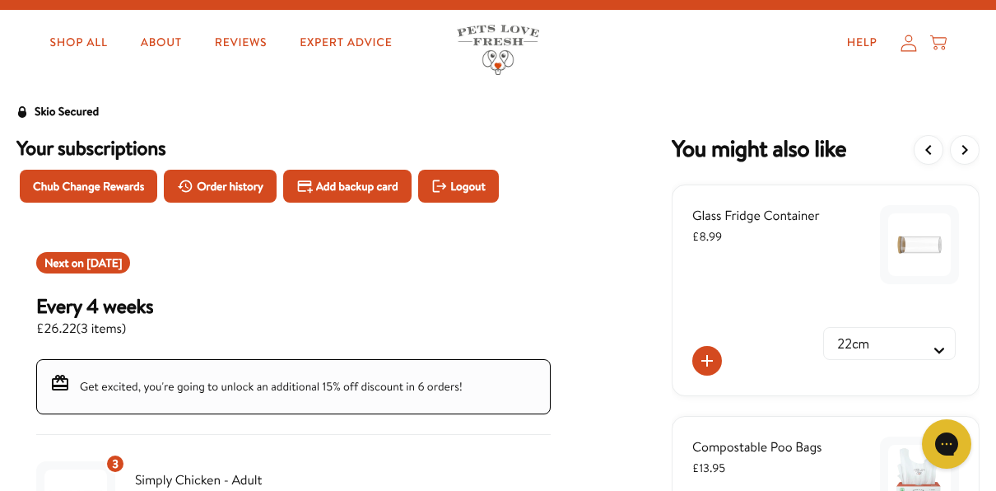
scroll to position [0, 0]
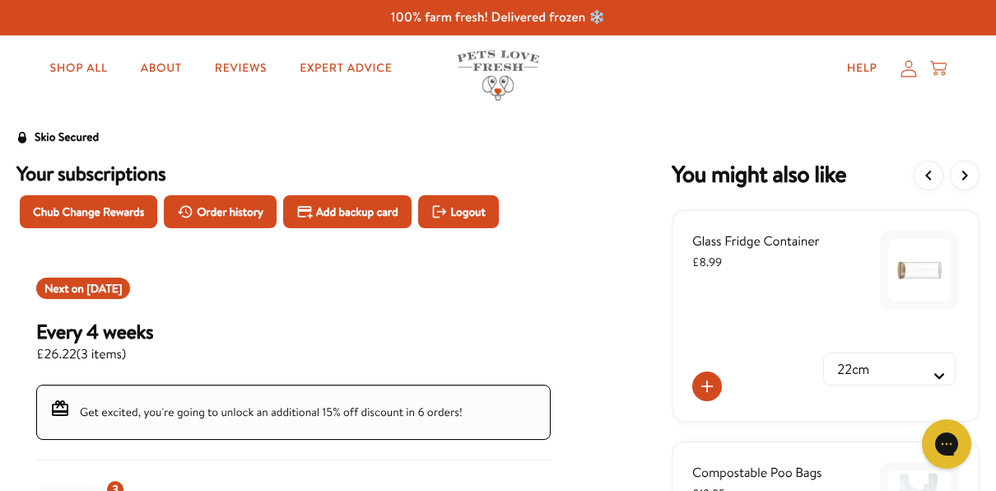
click at [965, 176] on icon "View more items" at bounding box center [965, 175] width 6 height 10
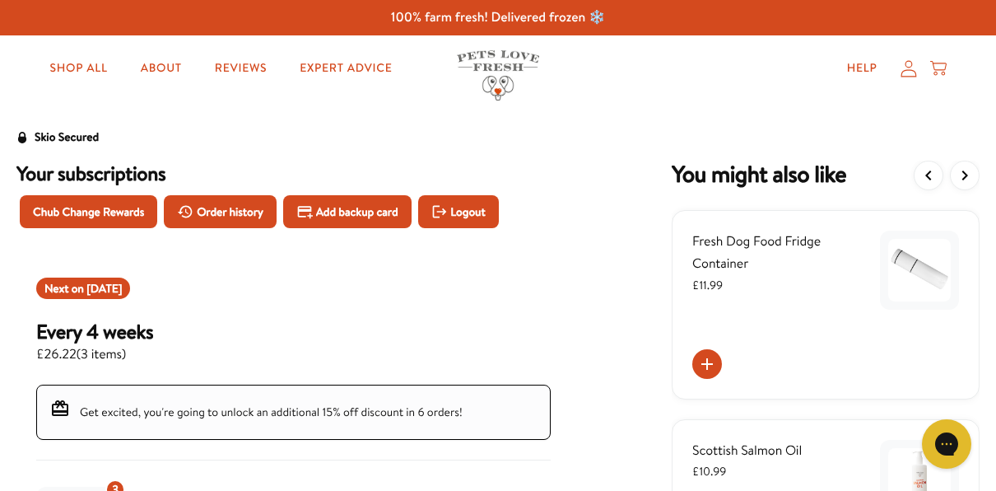
click at [965, 176] on icon "View more items" at bounding box center [965, 175] width 6 height 10
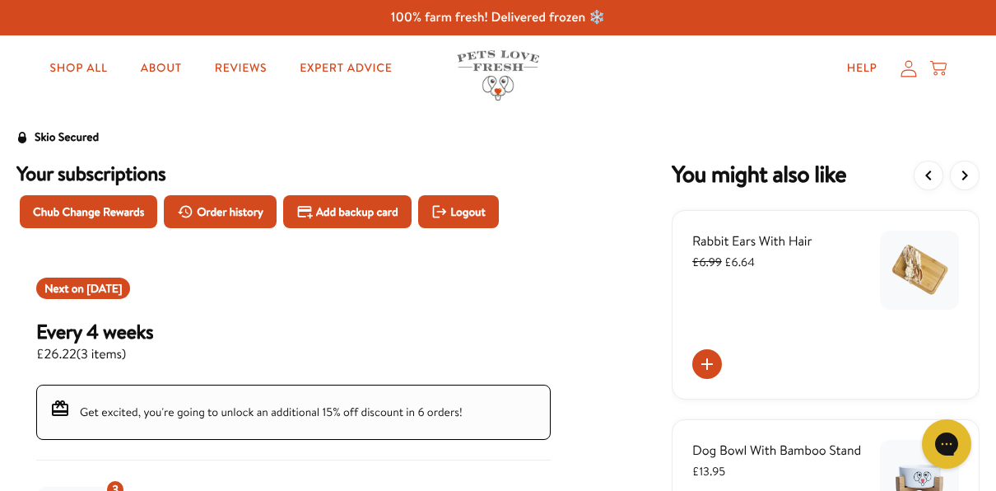
click at [965, 176] on icon "View more items" at bounding box center [965, 175] width 6 height 10
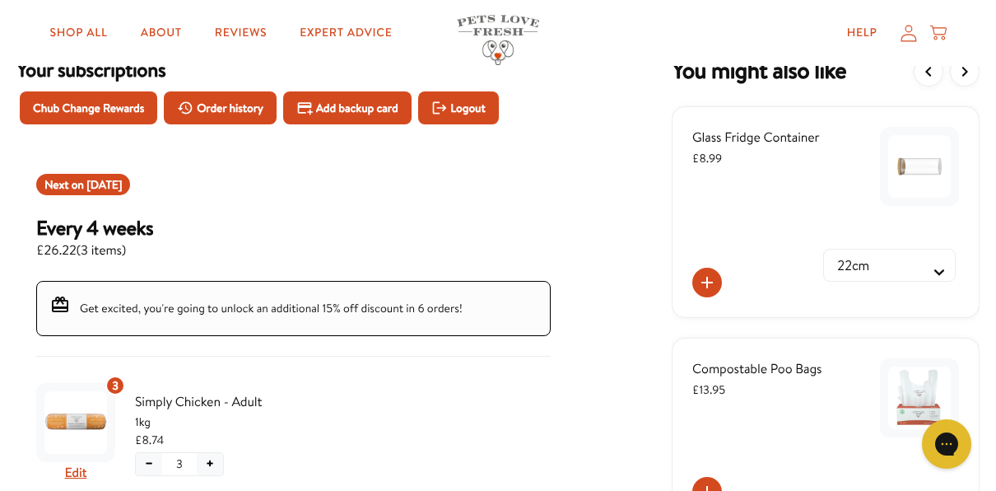
scroll to position [82, 0]
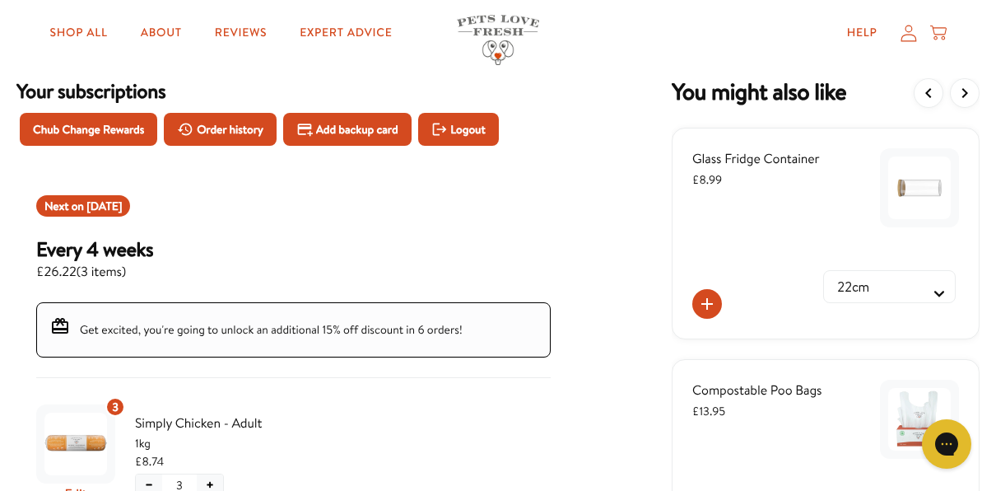
click at [959, 92] on icon "View more items" at bounding box center [965, 93] width 20 height 20
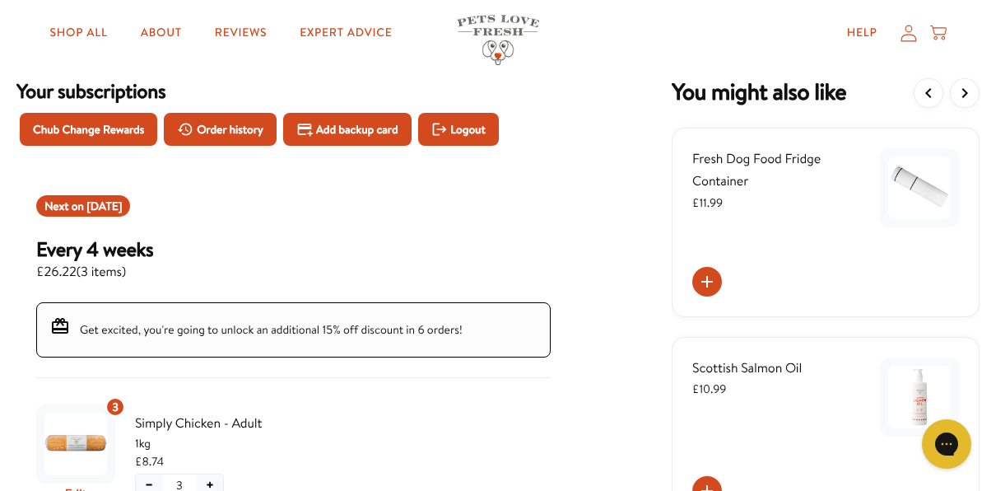
click at [968, 92] on icon "View more items" at bounding box center [965, 93] width 20 height 20
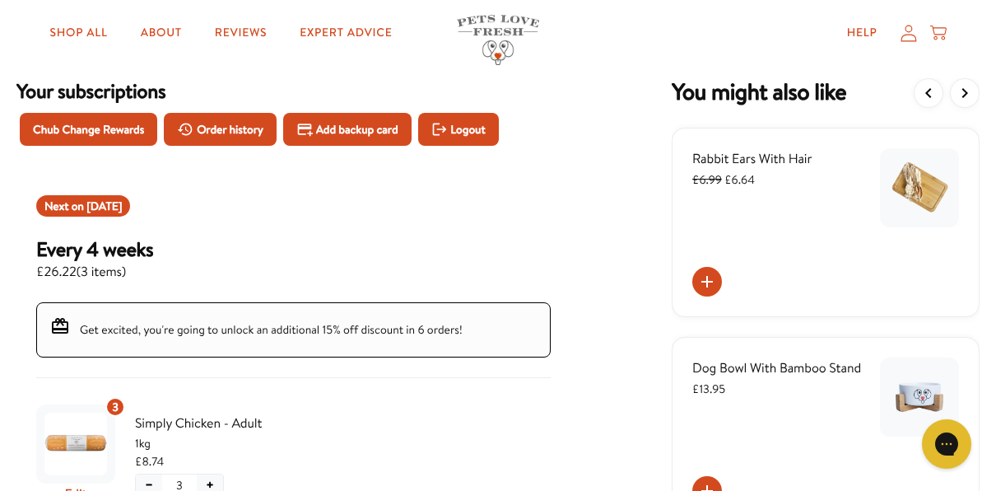
click at [968, 92] on icon "View more items" at bounding box center [965, 93] width 20 height 20
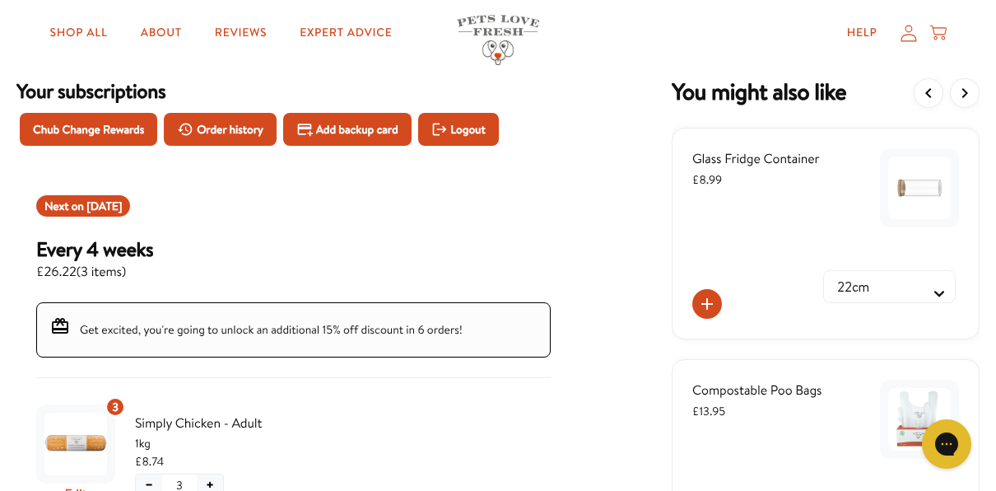
click at [968, 92] on icon "View more items" at bounding box center [965, 93] width 20 height 20
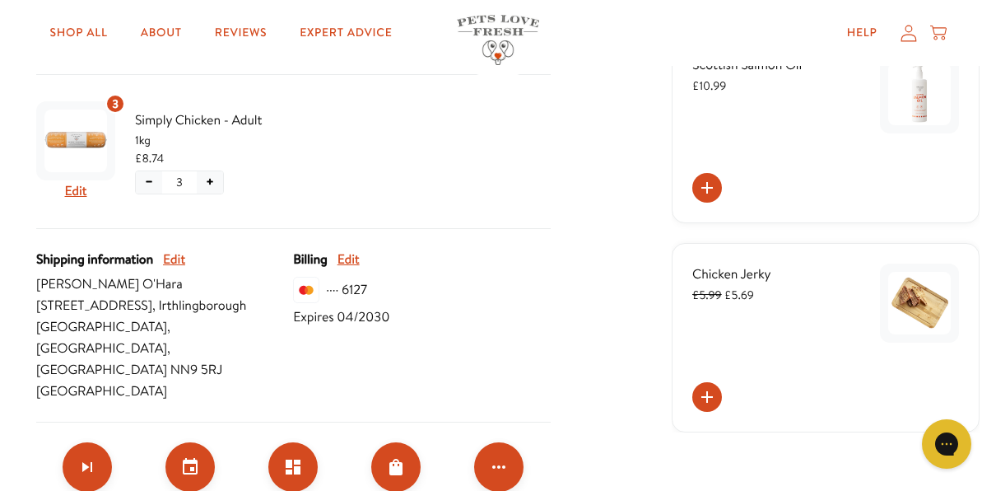
scroll to position [412, 0]
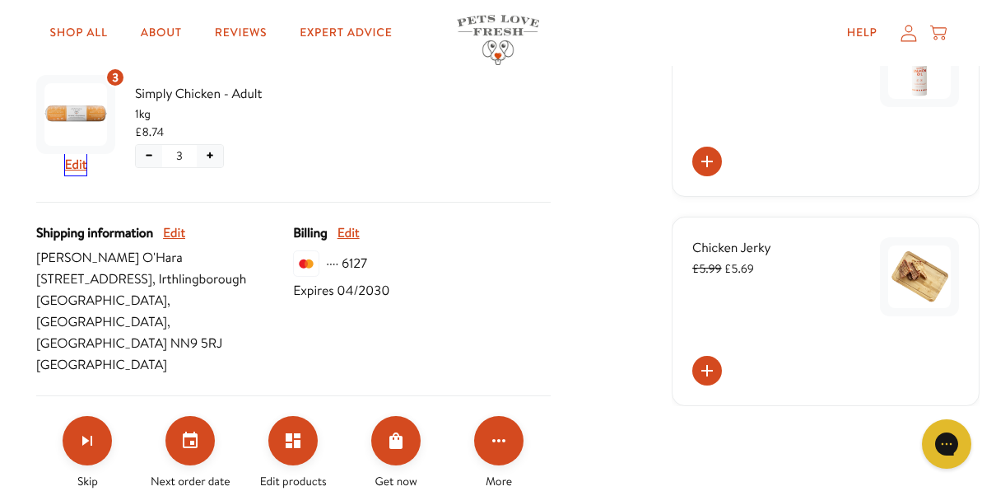
click at [70, 163] on button "Edit" at bounding box center [76, 164] width 22 height 21
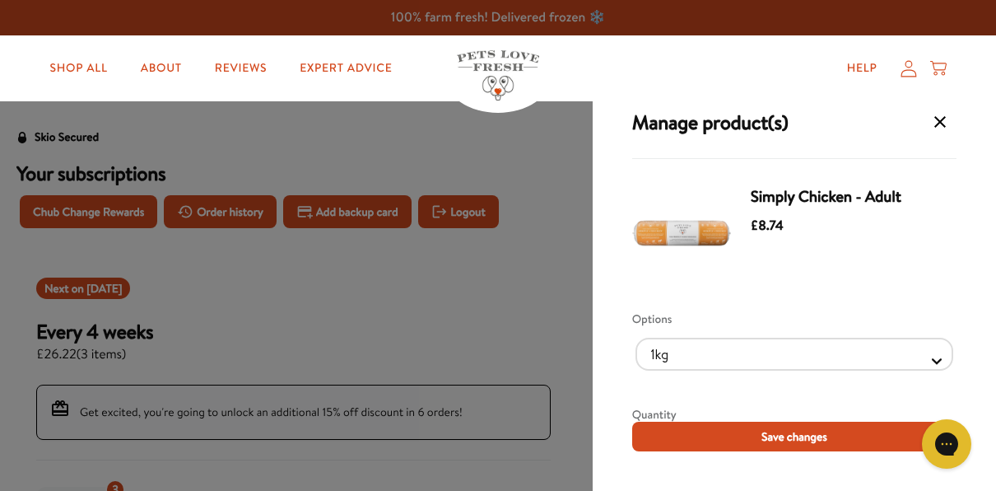
scroll to position [329, 0]
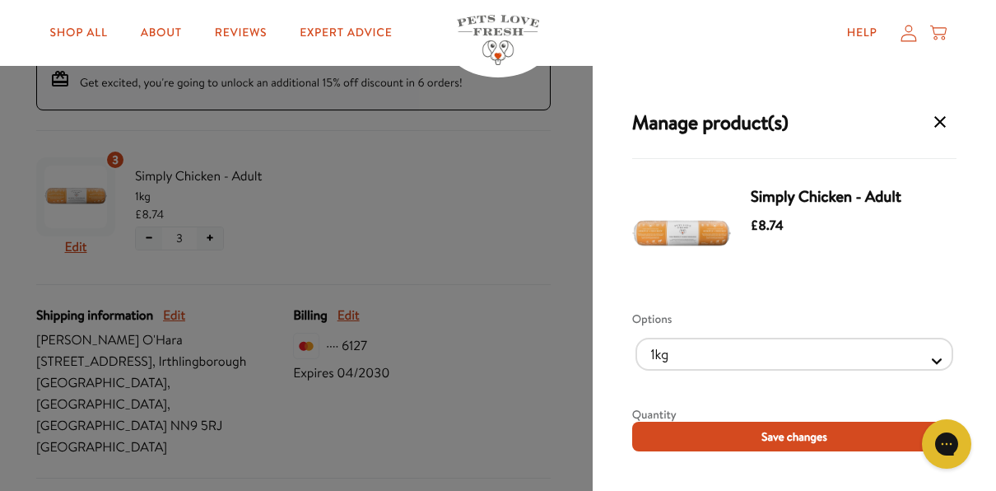
click at [210, 235] on div "Manage product(s) Simply Chicken - Adult £8.74 Options 1kg 600g Quantity − 3 + …" at bounding box center [498, 245] width 996 height 491
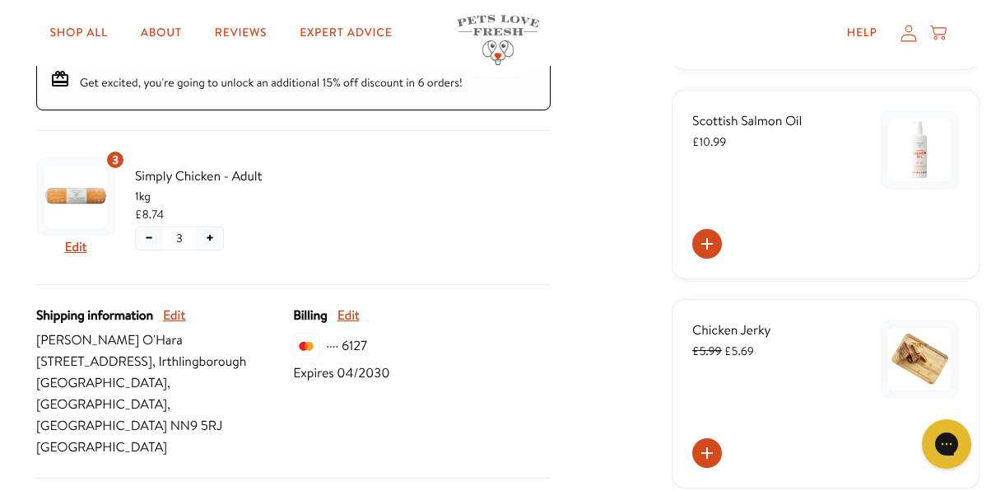
click at [210, 236] on button "+" at bounding box center [210, 238] width 26 height 22
click at [211, 237] on div "3 Edit Simply Chicken - Adult 1kg £8.74 − 4 +" at bounding box center [293, 218] width 514 height 134
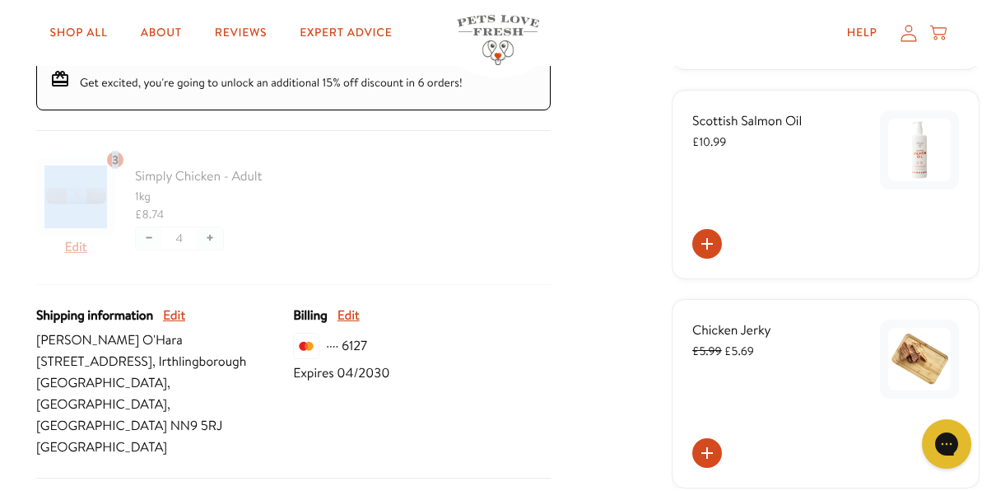
click at [211, 237] on div at bounding box center [293, 218] width 514 height 134
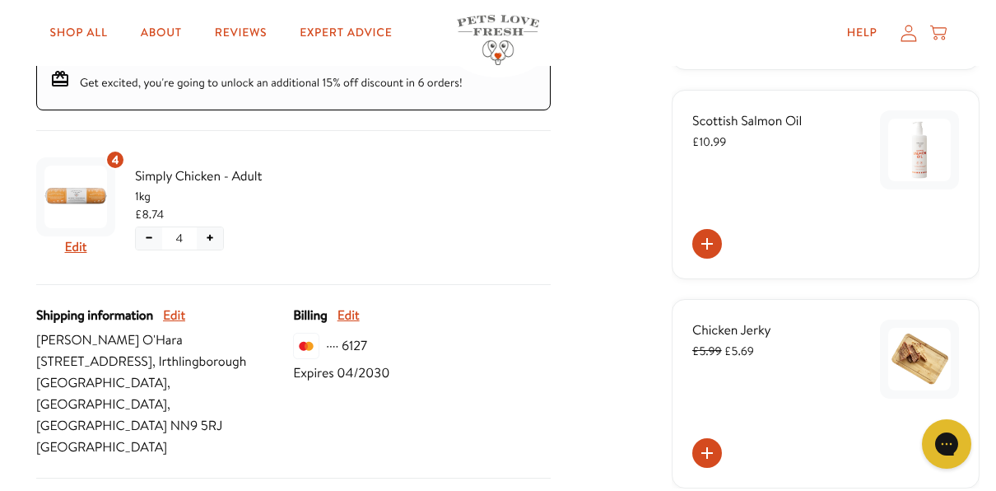
drag, startPoint x: 211, startPoint y: 237, endPoint x: 315, endPoint y: 247, distance: 105.0
click at [315, 247] on div "4 Edit Simply Chicken - Adult 1kg £8.74 − 4 +" at bounding box center [293, 208] width 514 height 114
click at [216, 234] on button "+" at bounding box center [210, 238] width 26 height 22
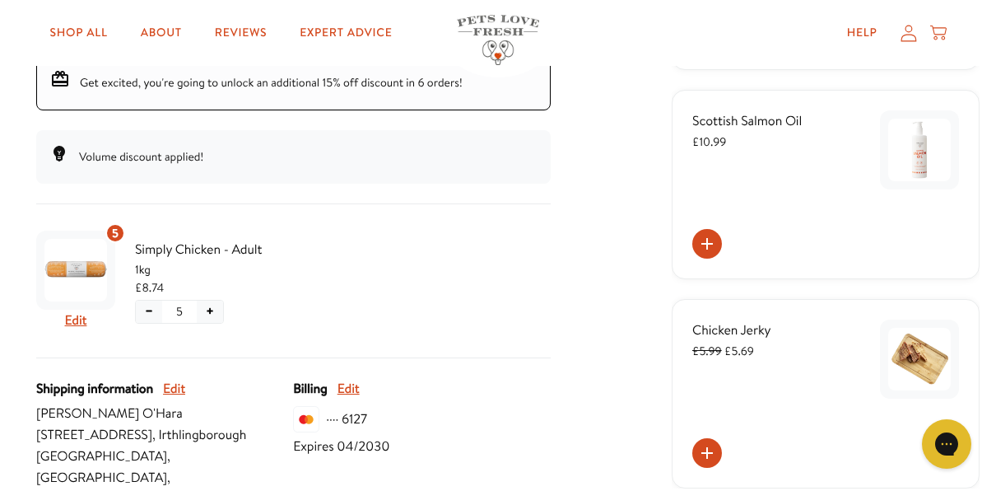
click at [208, 307] on button "+" at bounding box center [210, 311] width 26 height 22
click at [214, 308] on button "+" at bounding box center [210, 311] width 26 height 22
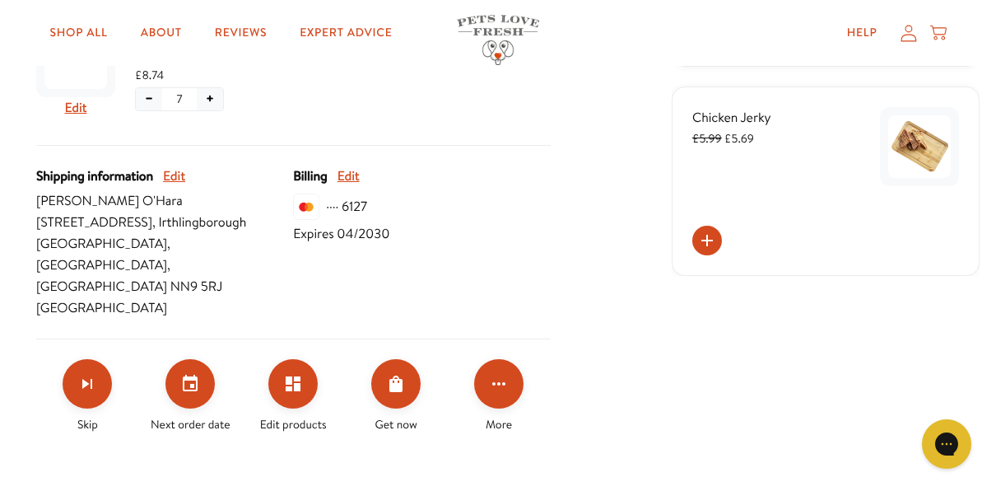
scroll to position [576, 0]
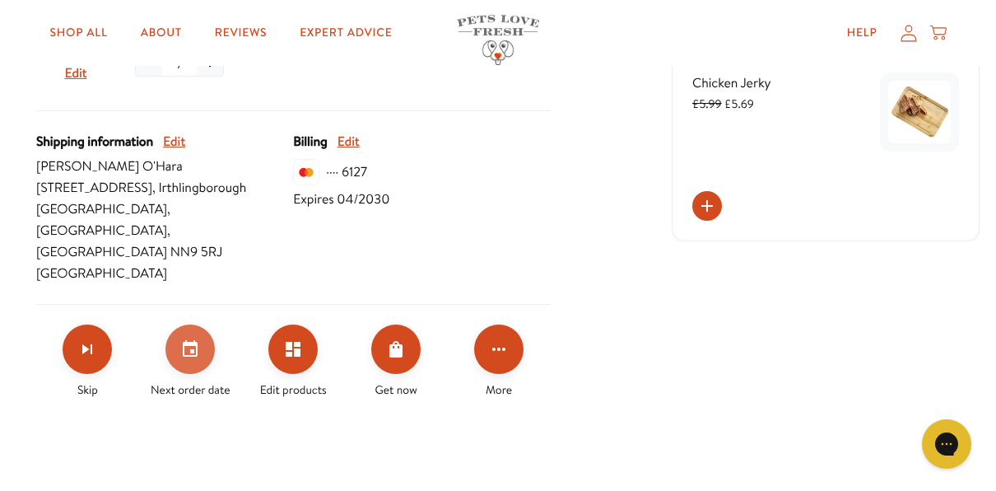
click at [194, 339] on icon "Set your next order date" at bounding box center [190, 349] width 20 height 20
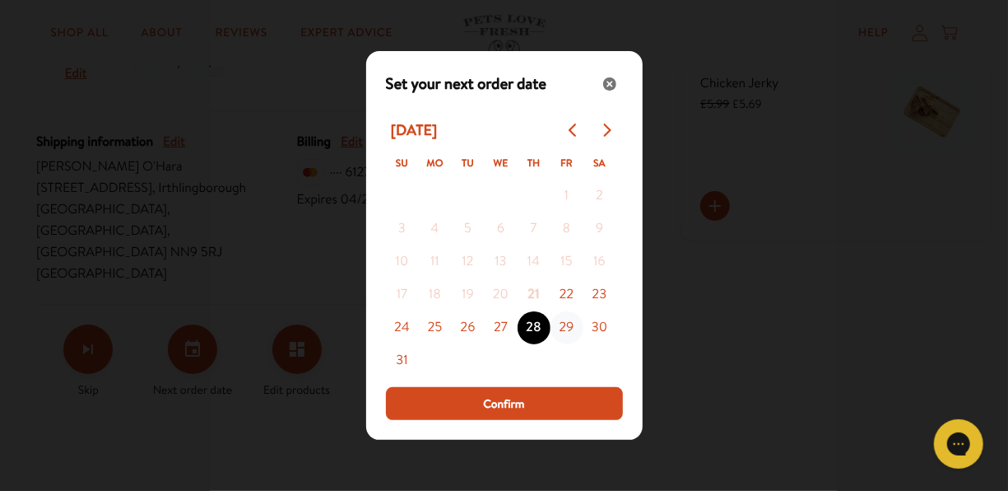
click at [564, 326] on button "29" at bounding box center [567, 327] width 33 height 33
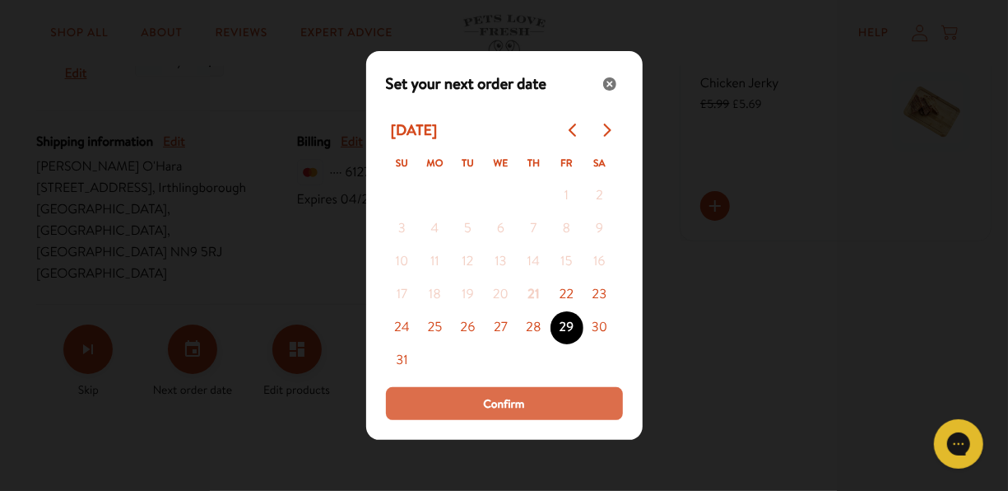
click at [514, 405] on span "Confirm" at bounding box center [503, 403] width 41 height 18
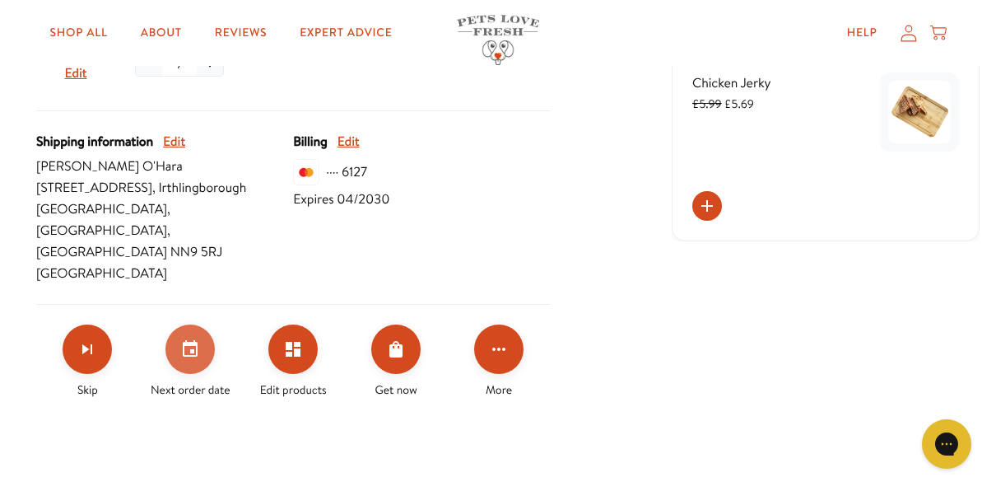
click at [179, 324] on button "Set your next order date" at bounding box center [189, 348] width 49 height 49
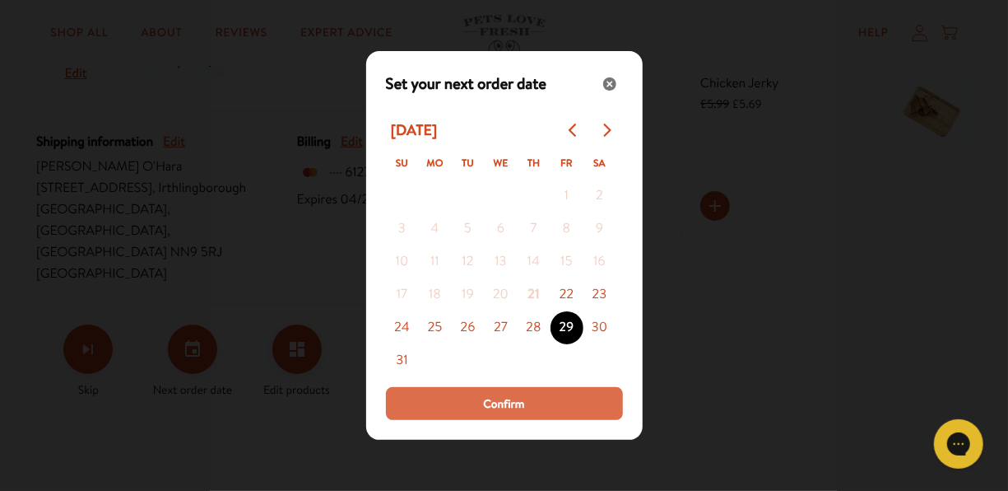
click at [514, 400] on span "Confirm" at bounding box center [503, 403] width 41 height 18
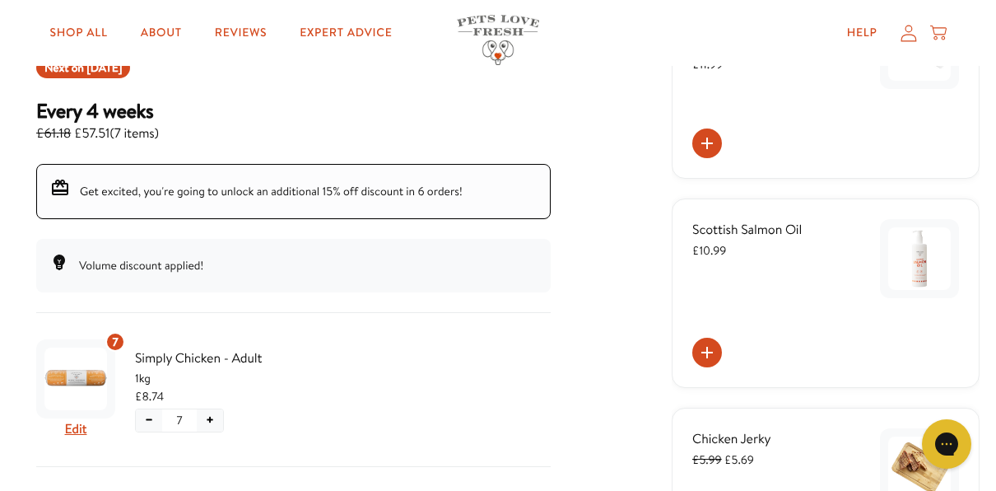
scroll to position [247, 0]
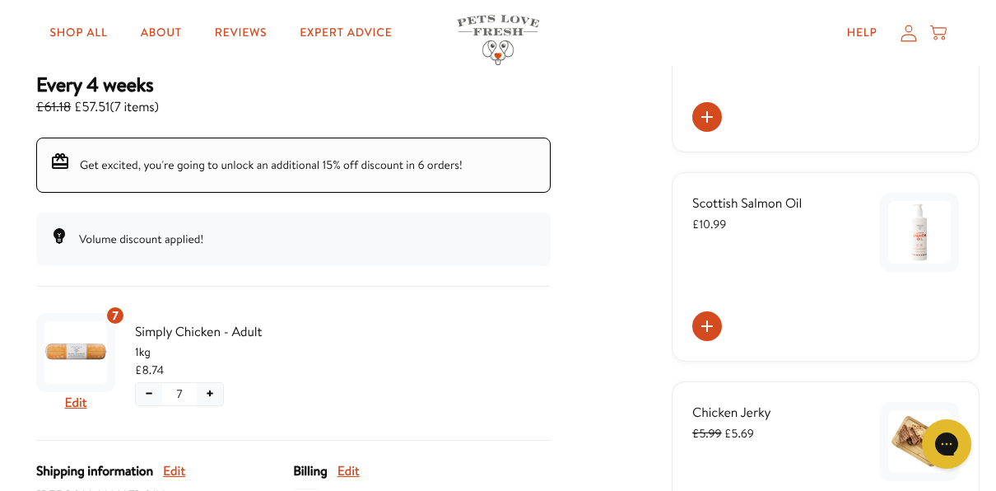
click at [212, 390] on button "+" at bounding box center [210, 394] width 26 height 22
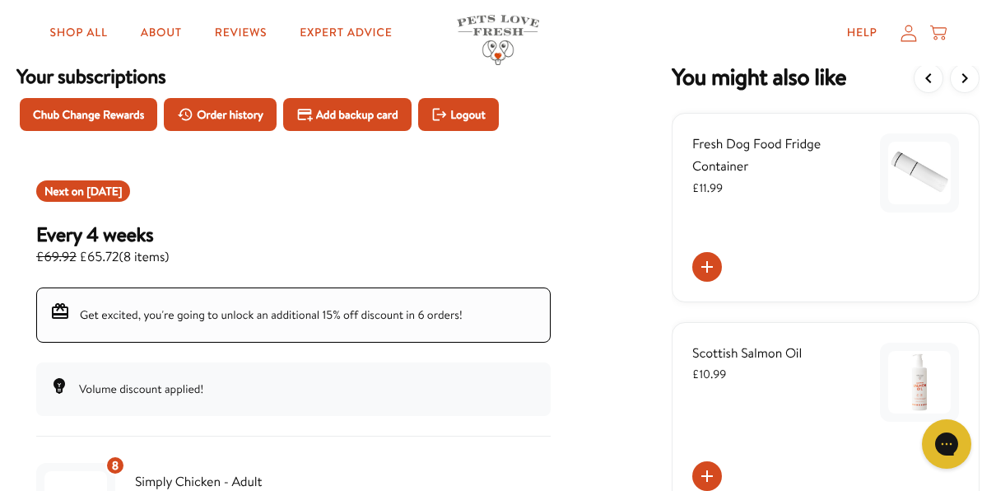
scroll to position [0, 0]
